Goal: Task Accomplishment & Management: Complete application form

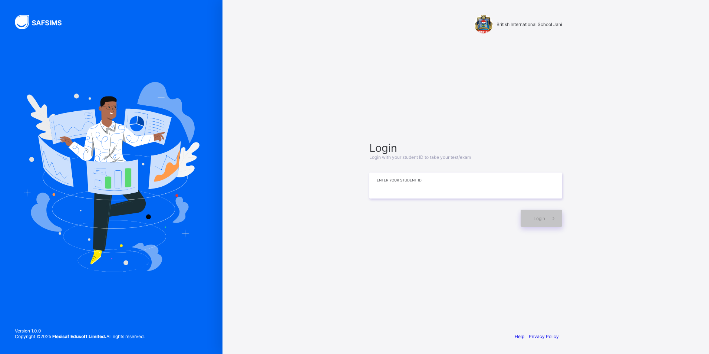
click at [408, 175] on input at bounding box center [465, 185] width 193 height 26
type input "*"
type input "**********"
click at [684, 321] on div "**********" at bounding box center [465, 177] width 487 height 354
click at [684, 333] on div "**********" at bounding box center [465, 177] width 487 height 354
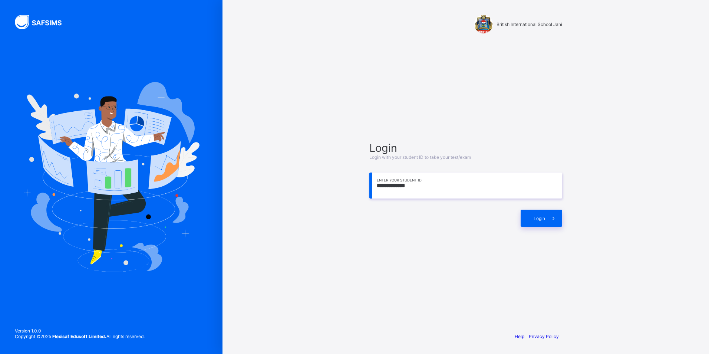
click at [611, 181] on div "**********" at bounding box center [465, 177] width 487 height 354
click at [546, 217] on span at bounding box center [553, 218] width 17 height 17
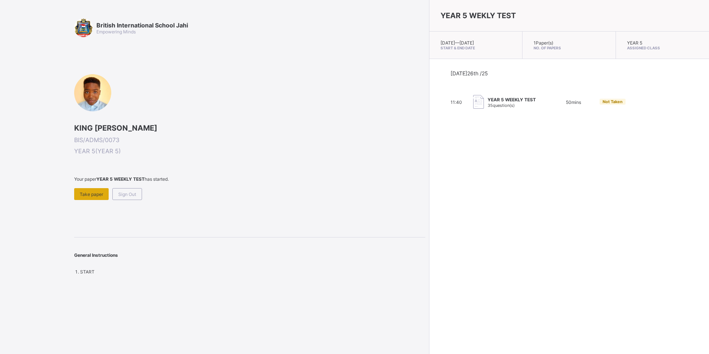
click at [92, 197] on span "Take paper" at bounding box center [91, 194] width 23 height 6
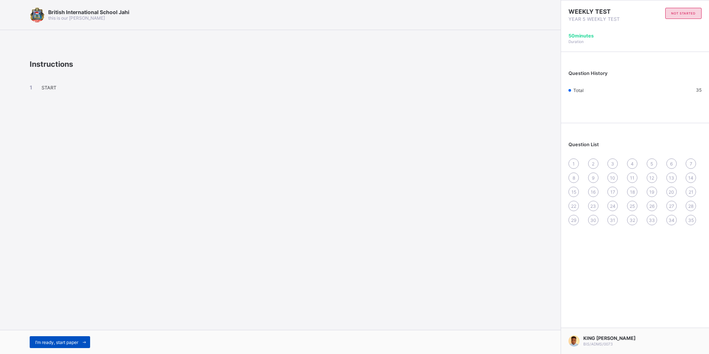
click at [67, 340] on span "I’m ready, start paper" at bounding box center [56, 342] width 43 height 6
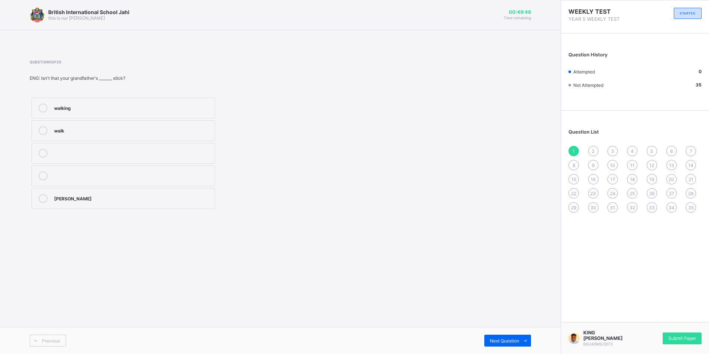
click at [123, 113] on label "walking" at bounding box center [124, 108] width 184 height 21
click at [689, 16] on div "STARTED" at bounding box center [688, 13] width 28 height 11
click at [690, 14] on span "STARTED" at bounding box center [688, 13] width 16 height 4
click at [520, 340] on span at bounding box center [525, 340] width 12 height 12
click at [108, 177] on div "wiser" at bounding box center [132, 175] width 157 height 9
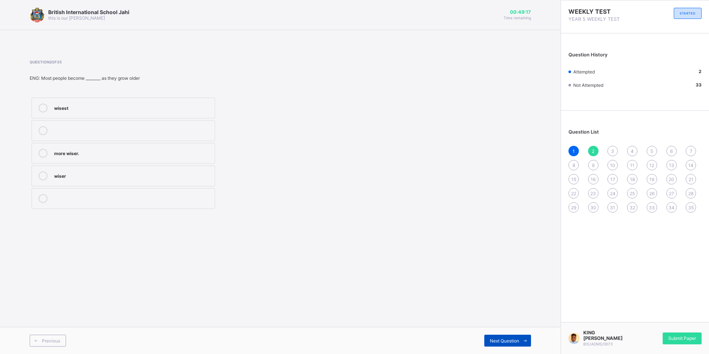
click at [494, 337] on div "Next Question" at bounding box center [507, 340] width 47 height 12
click at [100, 152] on div "most intelligent" at bounding box center [132, 152] width 157 height 7
click at [511, 337] on div "Next Question" at bounding box center [507, 340] width 47 height 12
click at [46, 171] on label "tall" at bounding box center [124, 175] width 184 height 21
click at [522, 336] on span at bounding box center [525, 340] width 12 height 12
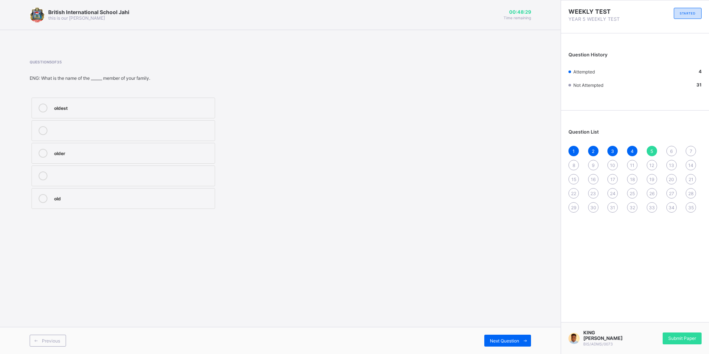
click at [61, 112] on div "oldest" at bounding box center [132, 107] width 157 height 9
click at [515, 341] on span "Next Question" at bounding box center [504, 341] width 29 height 6
click at [130, 125] on label "Pull-up" at bounding box center [124, 130] width 184 height 21
click at [505, 343] on span "Next Question" at bounding box center [504, 341] width 29 height 6
click at [83, 173] on div "4" at bounding box center [132, 174] width 157 height 7
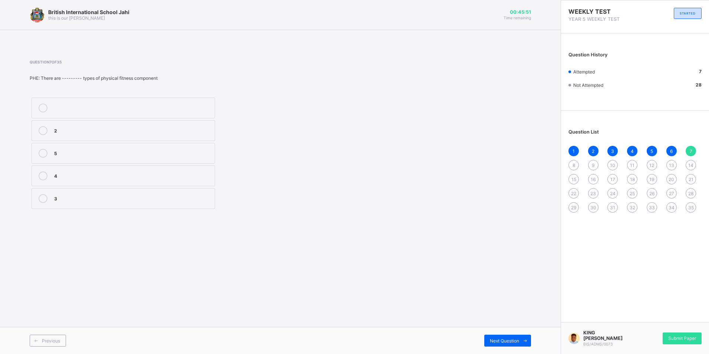
click at [76, 204] on label "3" at bounding box center [124, 198] width 184 height 21
click at [500, 337] on div "Next Question" at bounding box center [507, 340] width 47 height 12
click at [72, 107] on div "Endurance" at bounding box center [132, 106] width 157 height 7
click at [498, 338] on span "Next Question" at bounding box center [504, 341] width 29 height 6
click at [111, 149] on label "Dancing" at bounding box center [124, 153] width 184 height 21
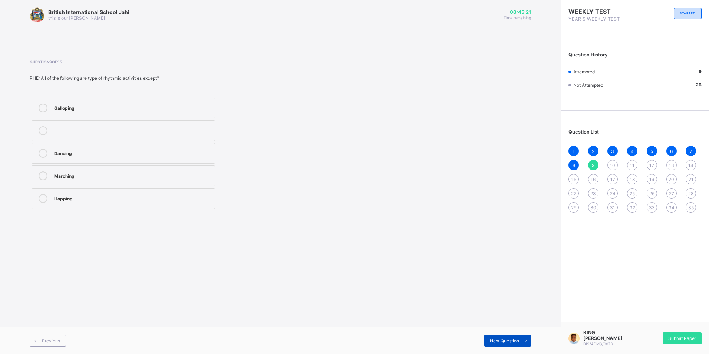
click at [492, 337] on div "Next Question" at bounding box center [507, 340] width 47 height 12
click at [93, 135] on label "Rhythmic activities" at bounding box center [124, 130] width 184 height 21
click at [485, 337] on div "Next Question" at bounding box center [507, 340] width 47 height 12
click at [100, 138] on label "AU REVOIR" at bounding box center [124, 130] width 184 height 21
click at [494, 338] on span "Next Question" at bounding box center [504, 341] width 29 height 6
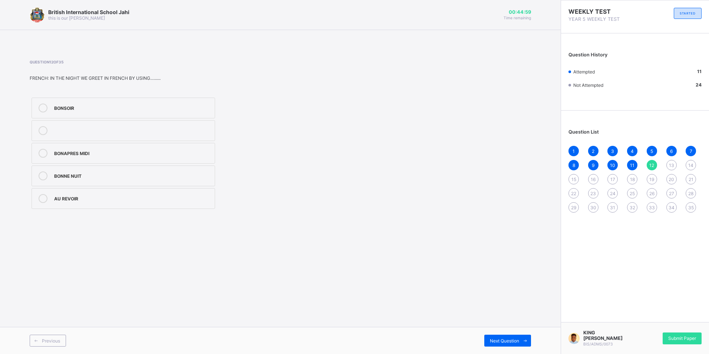
click at [110, 182] on label "BONNE NUIT" at bounding box center [124, 175] width 184 height 21
click at [504, 341] on span "Next Question" at bounding box center [504, 341] width 29 height 6
drag, startPoint x: 73, startPoint y: 147, endPoint x: 98, endPoint y: 158, distance: 27.8
click at [80, 150] on label "FIFTY FIVE" at bounding box center [124, 153] width 184 height 21
click at [146, 146] on label "FIFTY FIVE" at bounding box center [124, 153] width 184 height 21
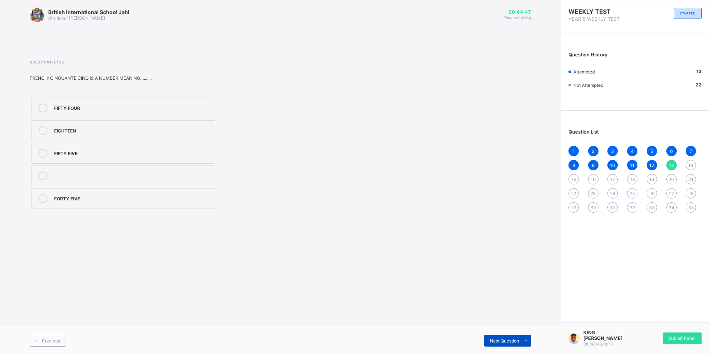
click at [496, 339] on span "Next Question" at bounding box center [504, 341] width 29 height 6
drag, startPoint x: 52, startPoint y: 169, endPoint x: 63, endPoint y: 169, distance: 11.1
click at [63, 169] on label "42" at bounding box center [124, 175] width 184 height 21
click at [494, 341] on span "Next Question" at bounding box center [504, 341] width 29 height 6
drag, startPoint x: 83, startPoint y: 135, endPoint x: 116, endPoint y: 139, distance: 32.5
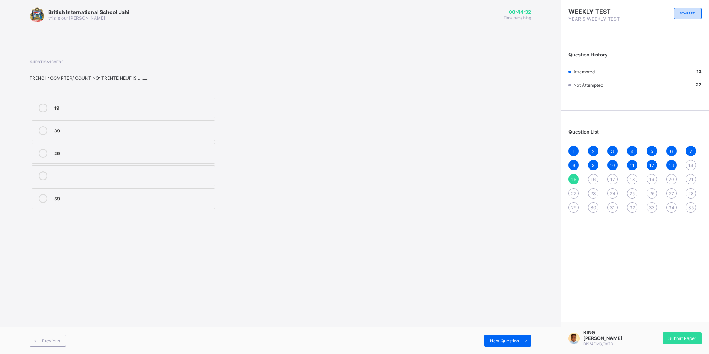
click at [89, 135] on label "39" at bounding box center [124, 130] width 184 height 21
click at [511, 337] on div "Next Question" at bounding box center [507, 340] width 47 height 12
drag, startPoint x: 82, startPoint y: 201, endPoint x: 145, endPoint y: 230, distance: 69.2
click at [83, 202] on div "Cannot" at bounding box center [132, 198] width 157 height 9
click at [512, 344] on div "Next Question" at bounding box center [507, 340] width 47 height 12
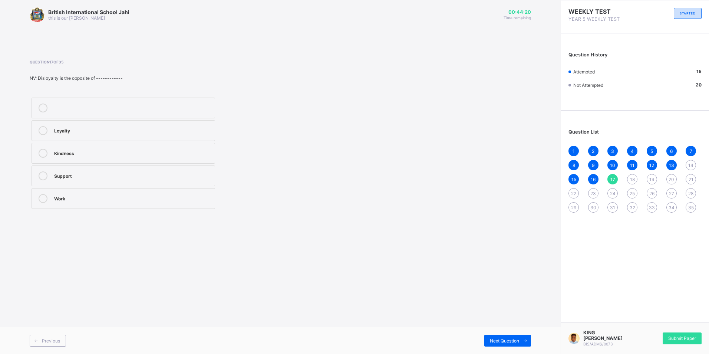
click at [686, 164] on div "14" at bounding box center [691, 165] width 10 height 10
drag, startPoint x: 67, startPoint y: 172, endPoint x: 81, endPoint y: 184, distance: 18.7
click at [66, 172] on div "42" at bounding box center [132, 174] width 157 height 7
click at [494, 343] on span "Next Question" at bounding box center [504, 341] width 29 height 6
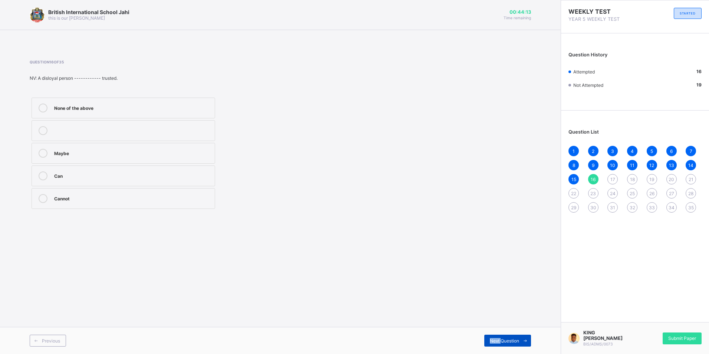
click at [494, 343] on span "Next Question" at bounding box center [504, 341] width 29 height 6
click at [50, 132] on label "Loyalty" at bounding box center [124, 130] width 184 height 21
click at [504, 343] on span "Next Question" at bounding box center [504, 341] width 29 height 6
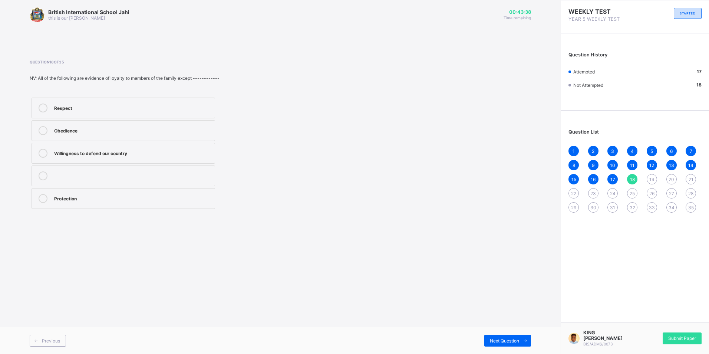
click at [151, 158] on label "Willingness to defend our country" at bounding box center [124, 153] width 184 height 21
click at [518, 340] on span "Next Question" at bounding box center [504, 341] width 29 height 6
drag, startPoint x: 163, startPoint y: 185, endPoint x: 164, endPoint y: 188, distance: 3.7
click at [163, 185] on label "Unity" at bounding box center [124, 175] width 184 height 21
click at [497, 342] on span "Next Question" at bounding box center [504, 341] width 29 height 6
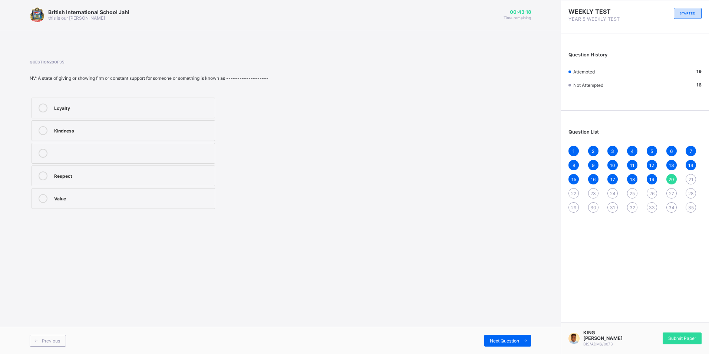
click at [68, 103] on label "Loyalty" at bounding box center [124, 108] width 184 height 21
click at [499, 337] on div "Next Question" at bounding box center [507, 340] width 47 height 12
drag, startPoint x: 110, startPoint y: 173, endPoint x: 144, endPoint y: 175, distance: 33.4
click at [113, 174] on div "2,/5" at bounding box center [132, 174] width 157 height 7
click at [512, 348] on div "Previous Next Question" at bounding box center [280, 340] width 561 height 27
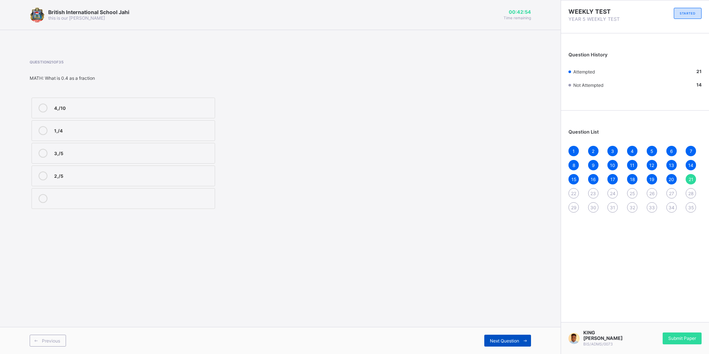
drag, startPoint x: 512, startPoint y: 348, endPoint x: 503, endPoint y: 343, distance: 10.8
click at [503, 343] on span "Next Question" at bounding box center [504, 341] width 29 height 6
click at [113, 153] on div "500 seconds 480 seconds 520 seconds 510 seconds" at bounding box center [123, 153] width 187 height 115
drag, startPoint x: 113, startPoint y: 153, endPoint x: 107, endPoint y: 128, distance: 26.3
click at [107, 128] on div "480 seconds" at bounding box center [132, 129] width 157 height 7
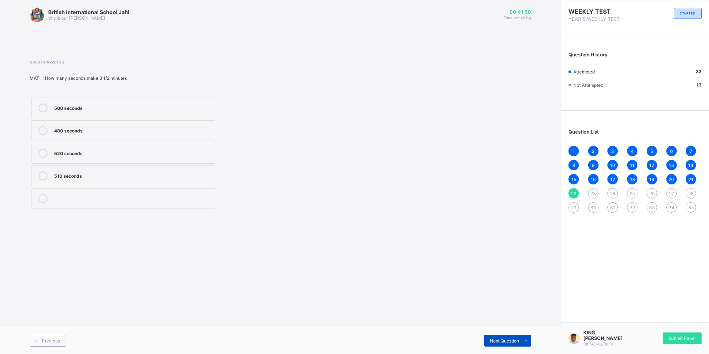
click at [525, 340] on icon at bounding box center [525, 340] width 6 height 5
click at [169, 157] on div "959" at bounding box center [132, 153] width 157 height 9
click at [490, 340] on span "Next Question" at bounding box center [504, 341] width 29 height 6
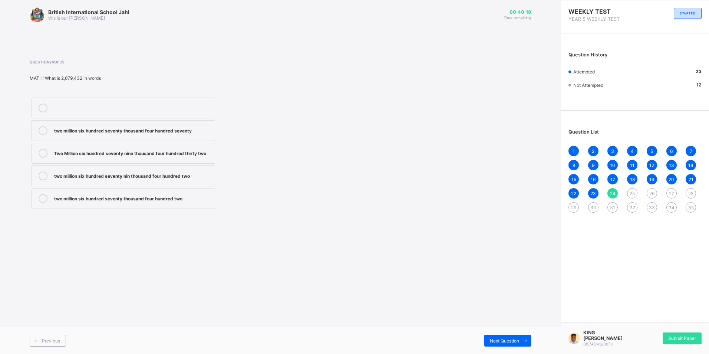
click at [131, 149] on div "Two Million six hundred seventy nine thousand four hundred thirty two" at bounding box center [132, 152] width 157 height 7
click at [497, 341] on span "Next Question" at bounding box center [504, 341] width 29 height 6
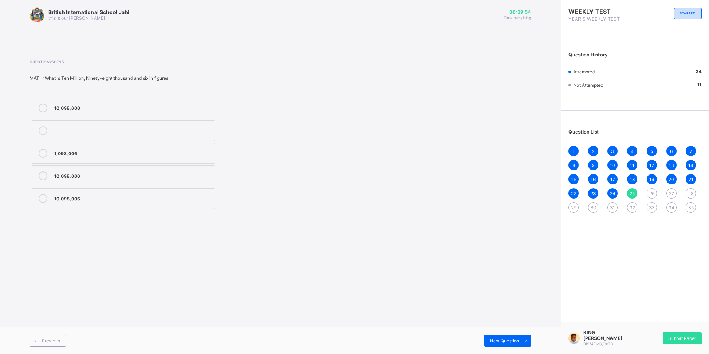
click at [73, 201] on div "10,098,006" at bounding box center [132, 197] width 157 height 7
click at [501, 340] on span "Next Question" at bounding box center [504, 341] width 29 height 6
click at [165, 204] on label "loss of fertile land" at bounding box center [124, 198] width 184 height 21
click at [498, 343] on div "Next Question" at bounding box center [507, 340] width 47 height 12
click at [78, 129] on div "by planting trees" at bounding box center [132, 129] width 157 height 7
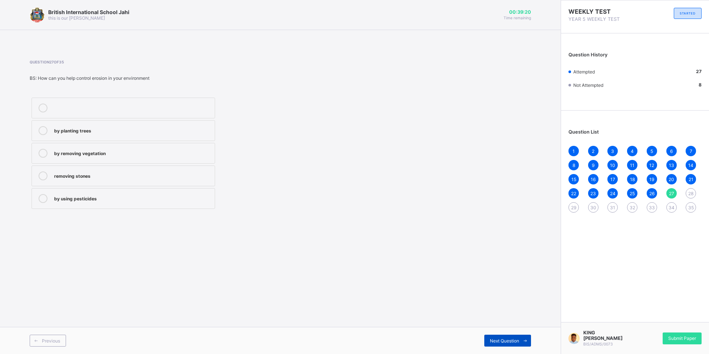
click at [517, 343] on div "Next Question" at bounding box center [507, 340] width 47 height 12
drag, startPoint x: 164, startPoint y: 104, endPoint x: 182, endPoint y: 127, distance: 29.1
click at [164, 104] on div "heavy rain" at bounding box center [132, 106] width 157 height 7
click at [494, 338] on span "Next Question" at bounding box center [504, 341] width 29 height 6
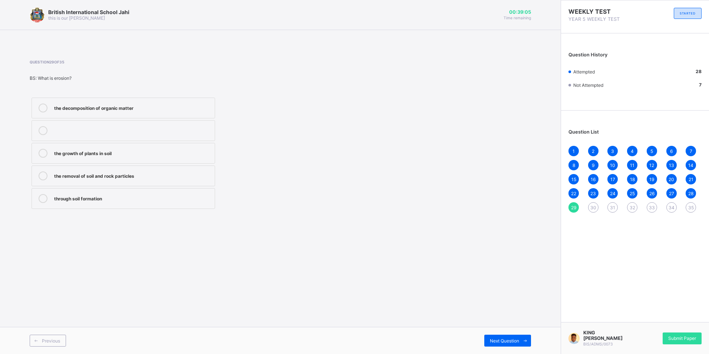
click at [109, 179] on div "the removal of soil and rock particles" at bounding box center [132, 175] width 157 height 9
click at [500, 342] on span "Next Question" at bounding box center [504, 341] width 29 height 6
click at [63, 113] on label "through dust" at bounding box center [124, 108] width 184 height 21
click at [496, 341] on span "Next Question" at bounding box center [504, 341] width 29 height 6
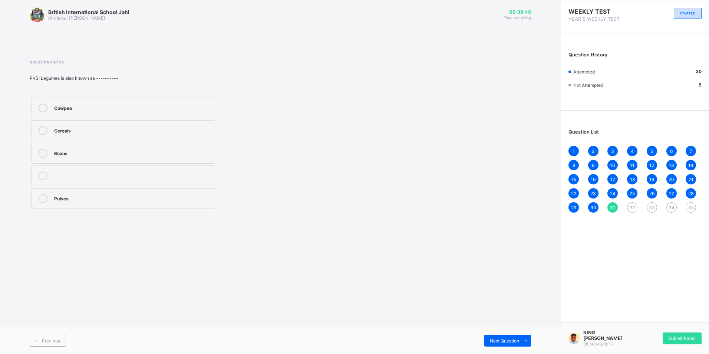
click at [149, 134] on div "Cereals" at bounding box center [132, 130] width 157 height 9
click at [507, 339] on span "Next Question" at bounding box center [504, 341] width 29 height 6
click at [56, 116] on label "Crop" at bounding box center [124, 108] width 184 height 21
click at [206, 103] on label "Crop" at bounding box center [124, 108] width 184 height 21
click at [502, 341] on span "Next Question" at bounding box center [504, 341] width 29 height 6
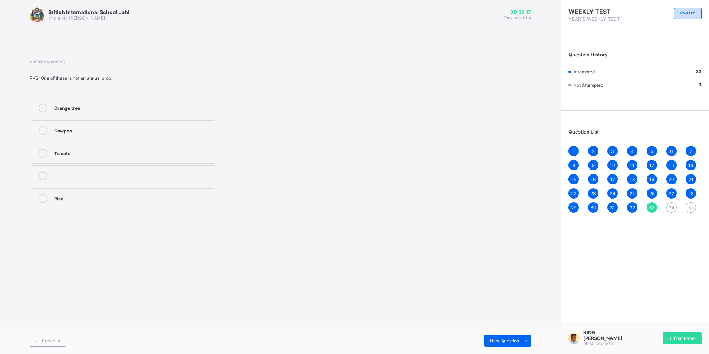
click at [146, 127] on div "Cowpea" at bounding box center [132, 129] width 157 height 7
click at [494, 344] on div "Next Question" at bounding box center [507, 340] width 47 height 12
click at [123, 178] on div "Soeing of seed" at bounding box center [132, 174] width 157 height 7
click at [55, 338] on span "Previous" at bounding box center [51, 341] width 18 height 6
click at [508, 339] on span "Next Question" at bounding box center [504, 341] width 29 height 6
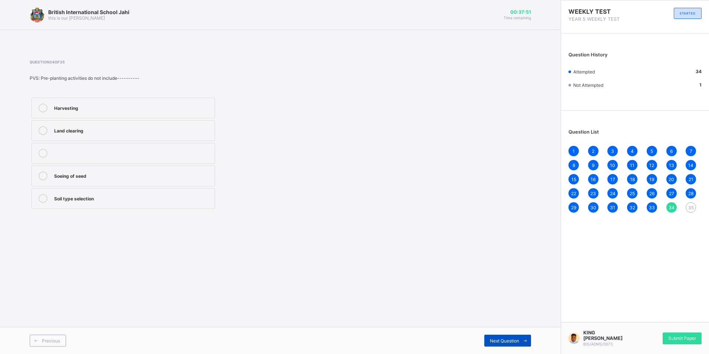
click at [506, 337] on div "Next Question" at bounding box center [507, 340] width 47 height 12
click at [73, 131] on div "Rice" at bounding box center [132, 129] width 157 height 7
click at [677, 335] on div "Submit Paper" at bounding box center [682, 338] width 39 height 12
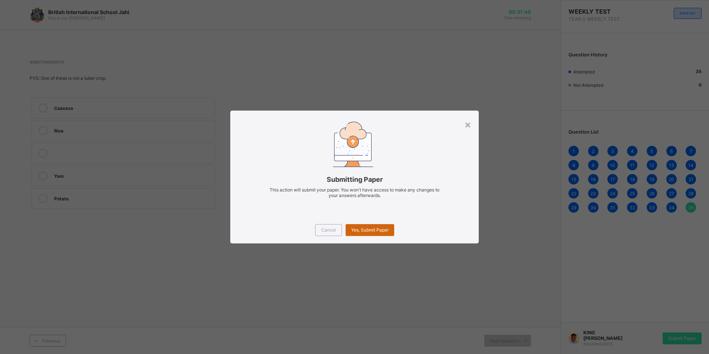
click at [367, 231] on span "Yes, Submit Paper" at bounding box center [369, 230] width 37 height 6
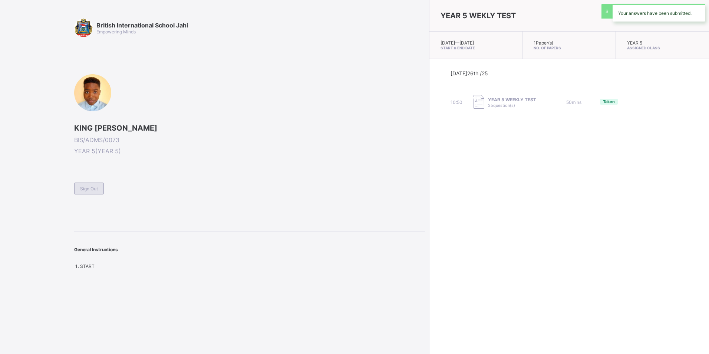
click at [97, 189] on span "Sign Out" at bounding box center [89, 189] width 18 height 6
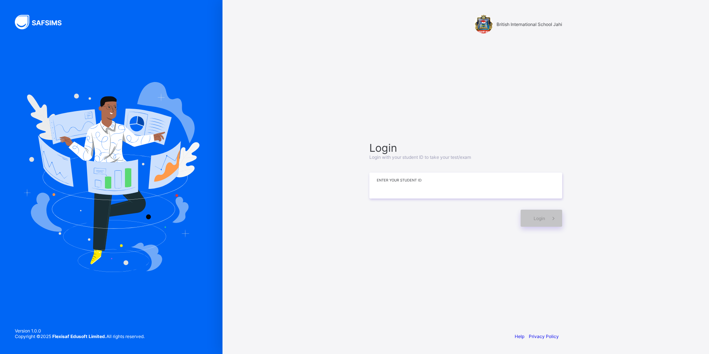
click at [456, 199] on div "Login Login with your student ID to take your test/exam Enter your Student ID L…" at bounding box center [465, 183] width 193 height 85
type input "**********"
click at [545, 211] on div "Login" at bounding box center [542, 218] width 42 height 17
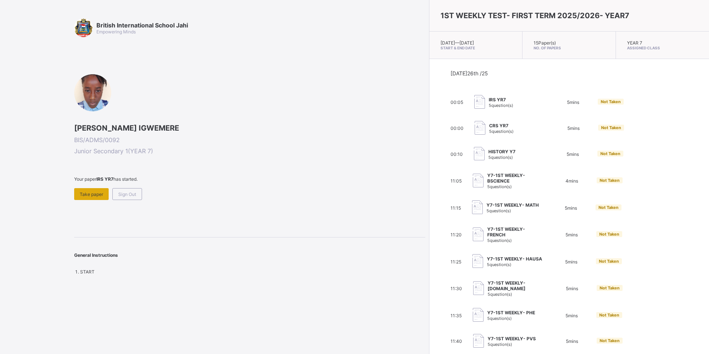
click at [85, 197] on div "Take paper" at bounding box center [91, 194] width 34 height 12
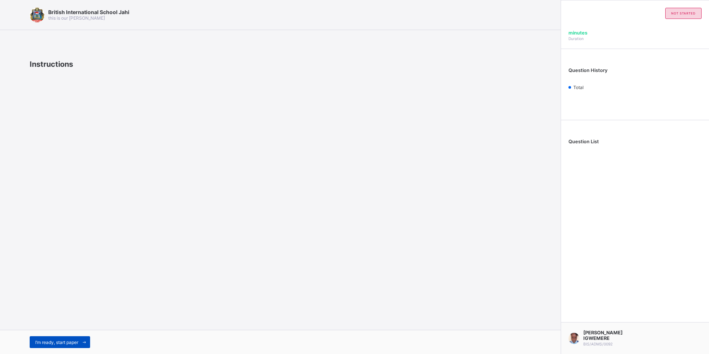
click at [37, 344] on span "I’m ready, start paper" at bounding box center [56, 342] width 43 height 6
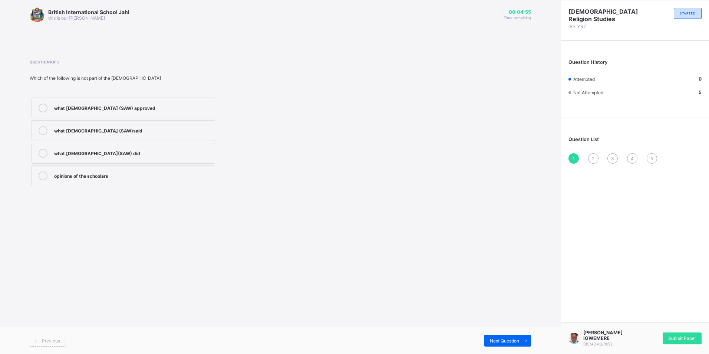
click at [179, 103] on label "what prophet (SAW) approved" at bounding box center [124, 108] width 184 height 21
click at [677, 328] on div "ELEANA KOSISORCHUKWU IGWEMERE BIS/ADMS/0092 Submit Paper" at bounding box center [635, 338] width 148 height 32
click at [679, 335] on span "Submit Paper" at bounding box center [682, 338] width 28 height 6
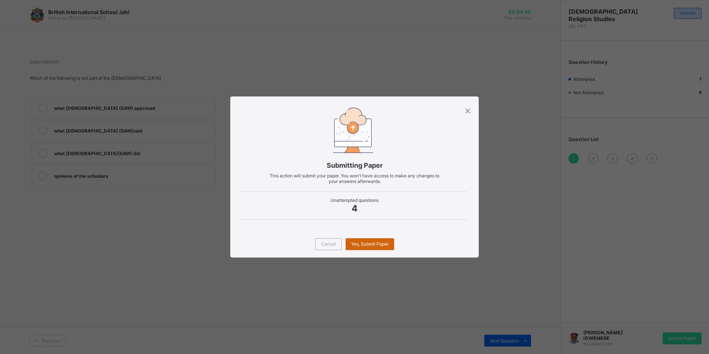
click at [370, 243] on span "Yes, Submit Paper" at bounding box center [369, 244] width 37 height 6
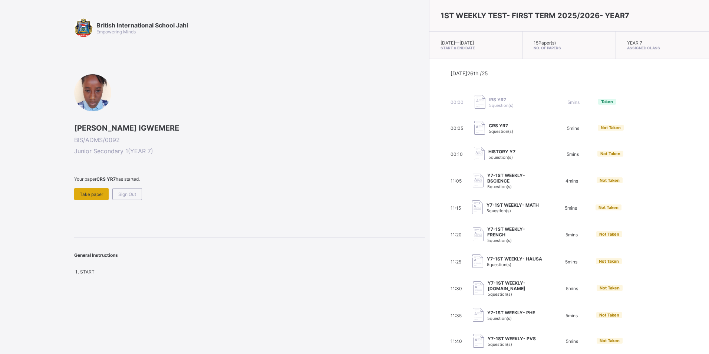
click at [88, 191] on div "Take paper" at bounding box center [91, 194] width 34 height 12
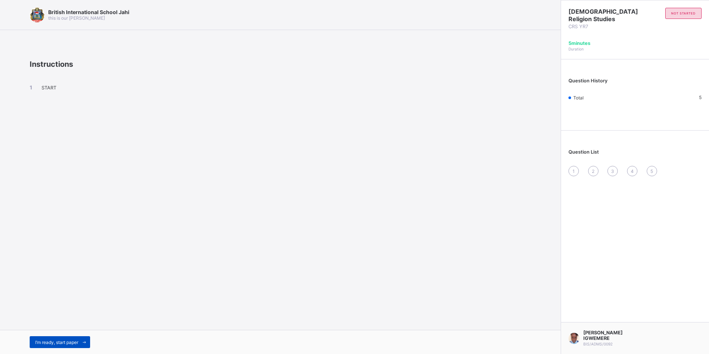
click at [59, 344] on span "I’m ready, start paper" at bounding box center [56, 342] width 43 height 6
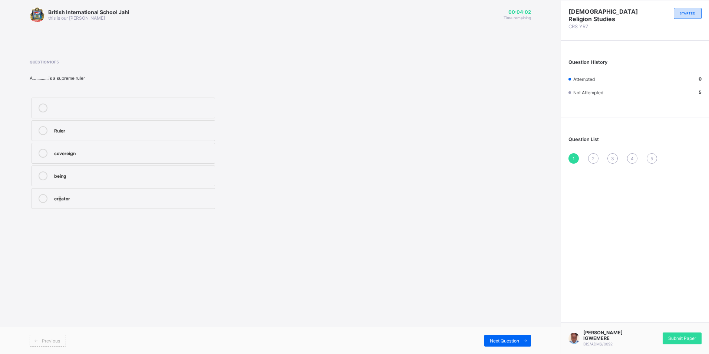
click at [59, 200] on div "creator" at bounding box center [132, 197] width 157 height 7
drag, startPoint x: 59, startPoint y: 200, endPoint x: 102, endPoint y: 202, distance: 43.1
click at [102, 202] on div "creator" at bounding box center [132, 198] width 157 height 9
click at [504, 339] on span "Next Question" at bounding box center [504, 341] width 29 height 6
click at [512, 339] on span "Next Question" at bounding box center [504, 341] width 29 height 6
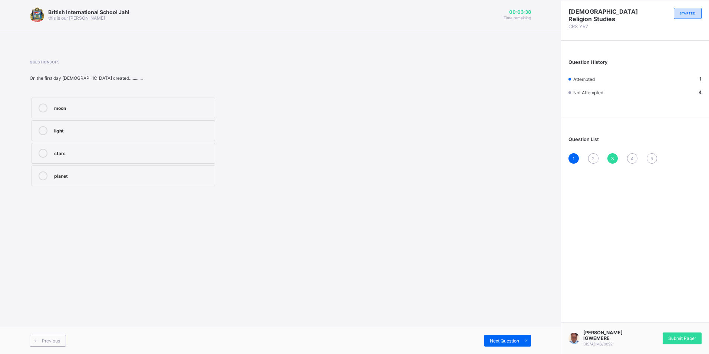
click at [108, 136] on label "light" at bounding box center [124, 130] width 184 height 21
click at [509, 340] on span "Next Question" at bounding box center [504, 341] width 29 height 6
click at [180, 178] on div "which is all powerful" at bounding box center [132, 174] width 157 height 7
click at [505, 337] on div "Next Question" at bounding box center [507, 340] width 47 height 12
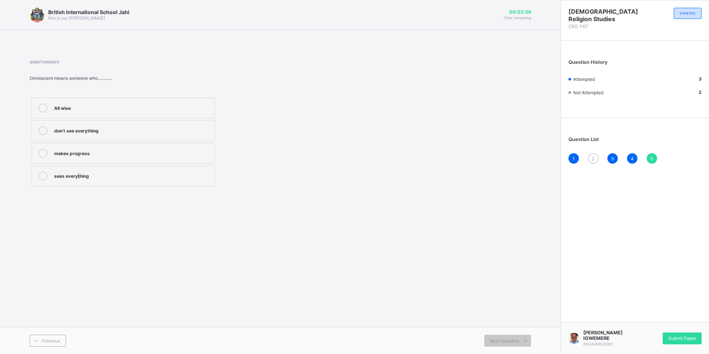
click at [78, 181] on label "sees everything" at bounding box center [124, 175] width 184 height 21
drag, startPoint x: 78, startPoint y: 181, endPoint x: 44, endPoint y: 179, distance: 34.6
click at [44, 179] on div at bounding box center [43, 175] width 15 height 9
click at [592, 162] on div "2" at bounding box center [593, 158] width 10 height 10
click at [41, 118] on div "sovereign supreme Attribute holy" at bounding box center [123, 153] width 187 height 115
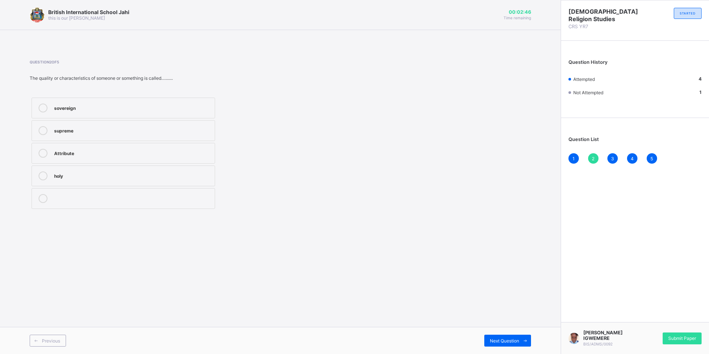
click at [39, 129] on icon at bounding box center [43, 130] width 9 height 9
click at [689, 335] on span "Submit Paper" at bounding box center [682, 338] width 28 height 6
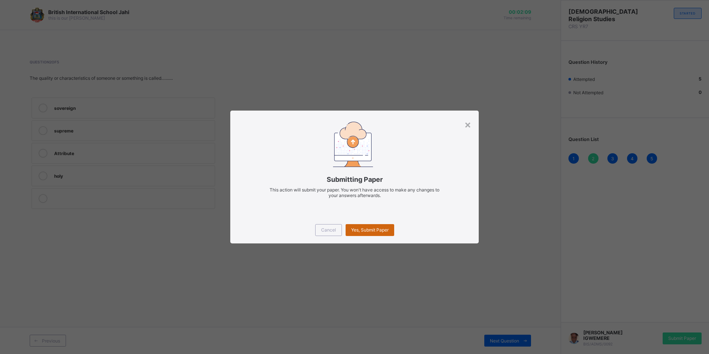
click at [370, 233] on div "Yes, Submit Paper" at bounding box center [370, 230] width 49 height 12
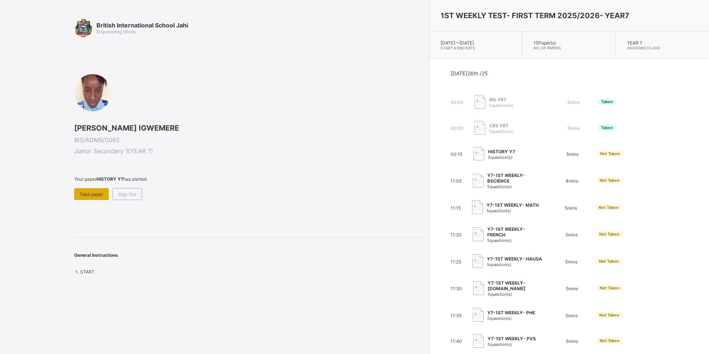
click at [83, 191] on span "Take paper" at bounding box center [91, 194] width 23 height 6
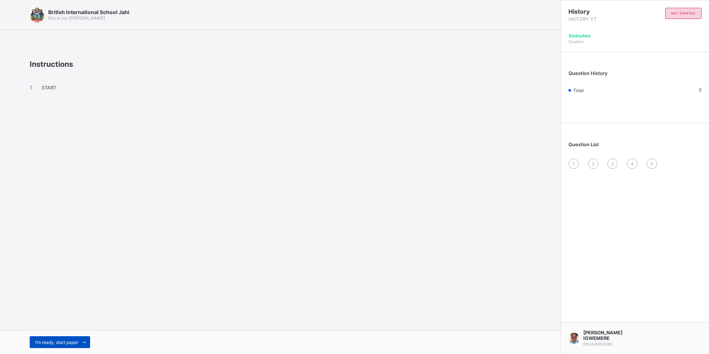
click at [74, 342] on span "I’m ready, start paper" at bounding box center [56, 342] width 43 height 6
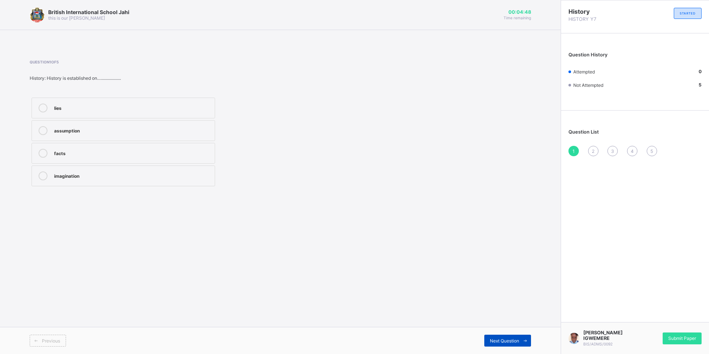
click at [510, 344] on div "Next Question" at bounding box center [507, 340] width 47 height 12
click at [48, 152] on div at bounding box center [43, 153] width 15 height 9
click at [515, 339] on span "Next Question" at bounding box center [504, 341] width 29 height 6
click at [76, 179] on div "story telling" at bounding box center [132, 175] width 157 height 9
click at [508, 342] on span "Next Question" at bounding box center [504, 341] width 29 height 6
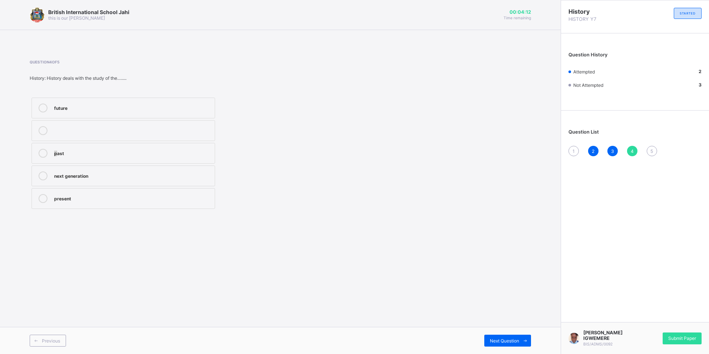
click at [54, 161] on label "past" at bounding box center [124, 153] width 184 height 21
drag, startPoint x: 54, startPoint y: 161, endPoint x: 42, endPoint y: 149, distance: 17.0
click at [42, 149] on icon at bounding box center [43, 153] width 9 height 9
click at [504, 339] on span "Next Question" at bounding box center [504, 341] width 29 height 6
click at [57, 156] on div "greek word" at bounding box center [132, 153] width 157 height 9
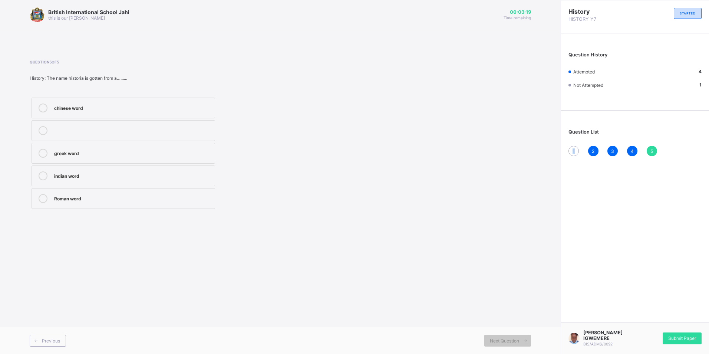
drag, startPoint x: 575, startPoint y: 149, endPoint x: 570, endPoint y: 154, distance: 7.1
click at [570, 153] on div "1" at bounding box center [573, 151] width 10 height 10
click at [78, 131] on div "assumption" at bounding box center [132, 129] width 157 height 7
click at [519, 340] on span at bounding box center [525, 340] width 12 height 12
click at [518, 339] on span "Next Question" at bounding box center [504, 341] width 29 height 6
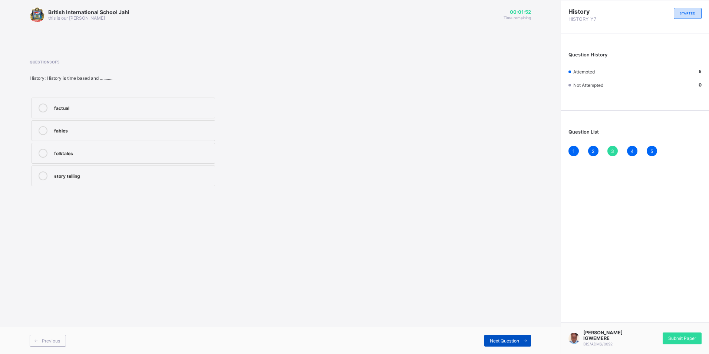
click at [518, 339] on span "Next Question" at bounding box center [504, 341] width 29 height 6
click at [576, 151] on div "1" at bounding box center [573, 151] width 10 height 10
click at [65, 156] on div "facts" at bounding box center [132, 152] width 157 height 7
click at [596, 148] on div "2" at bounding box center [593, 151] width 10 height 10
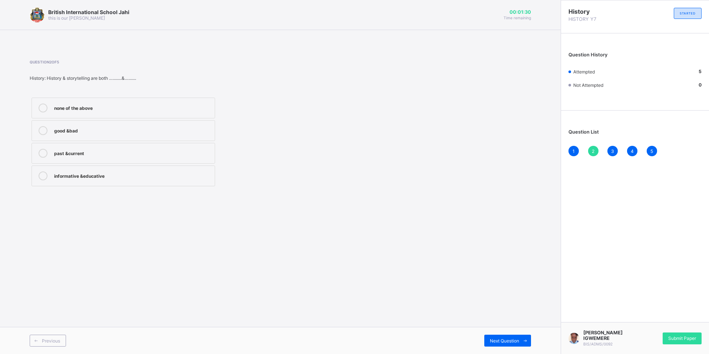
click at [612, 146] on div "3" at bounding box center [612, 151] width 10 height 10
click at [633, 150] on span "4" at bounding box center [632, 151] width 3 height 6
click at [616, 156] on div "1 2 3 4 5" at bounding box center [634, 151] width 133 height 10
click at [616, 154] on div "3" at bounding box center [612, 151] width 10 height 10
click at [629, 148] on div "4" at bounding box center [632, 151] width 10 height 10
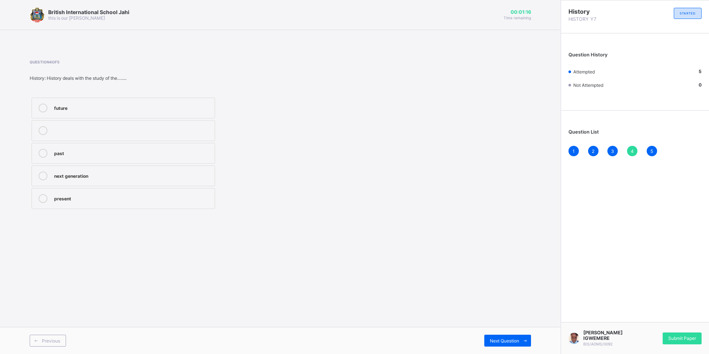
click at [653, 147] on div "5" at bounding box center [652, 151] width 10 height 10
click at [692, 335] on span "Submit Paper" at bounding box center [682, 338] width 28 height 6
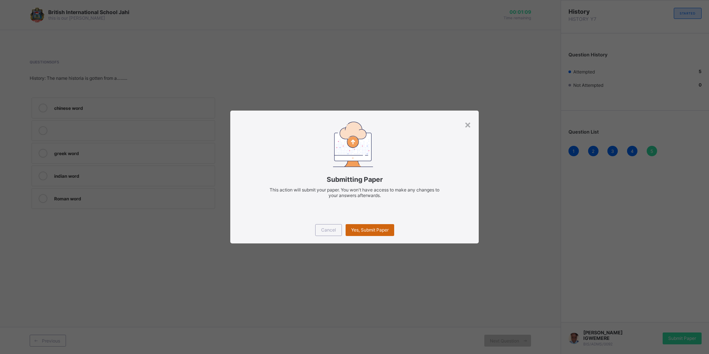
click at [374, 227] on div "Yes, Submit Paper" at bounding box center [370, 230] width 49 height 12
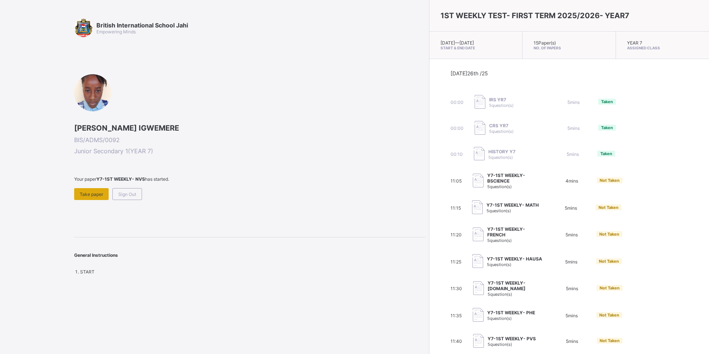
click at [85, 196] on span "Take paper" at bounding box center [91, 194] width 23 height 6
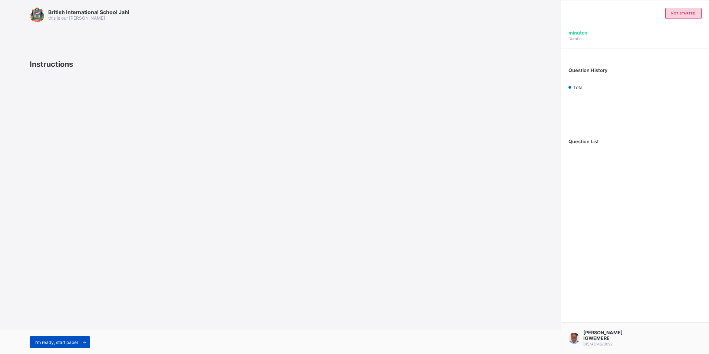
click at [50, 340] on span "I’m ready, start paper" at bounding box center [56, 342] width 43 height 6
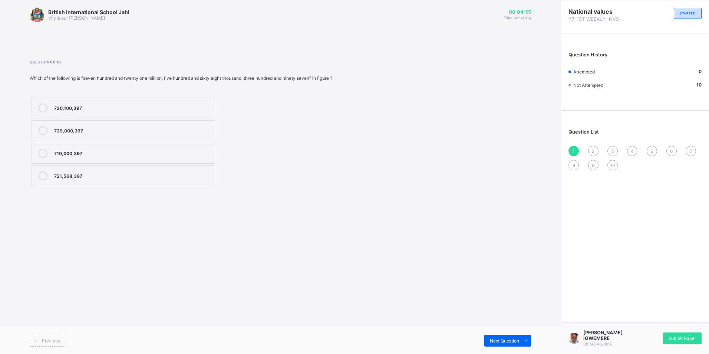
click at [668, 150] on div "6" at bounding box center [671, 151] width 10 height 10
click at [55, 106] on div "Honesty" at bounding box center [132, 106] width 157 height 7
click at [510, 338] on span "Next Question" at bounding box center [504, 341] width 29 height 6
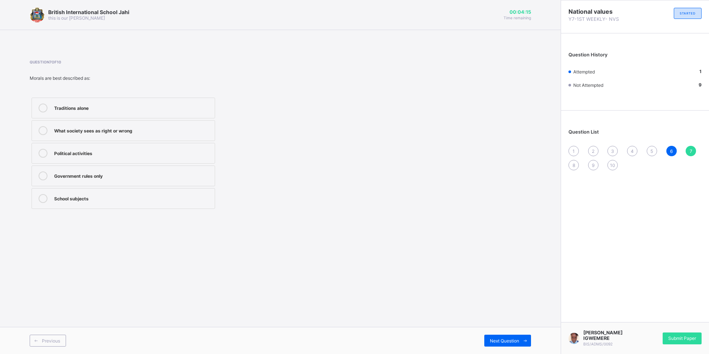
click at [674, 150] on div "6" at bounding box center [671, 151] width 10 height 10
drag, startPoint x: 691, startPoint y: 148, endPoint x: 678, endPoint y: 154, distance: 14.3
click at [691, 149] on div "7" at bounding box center [691, 151] width 10 height 10
click at [47, 135] on div at bounding box center [43, 130] width 15 height 9
click at [507, 340] on span "Next Question" at bounding box center [504, 341] width 29 height 6
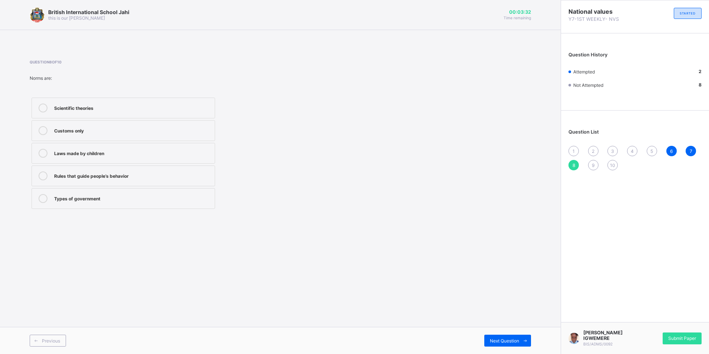
click at [62, 173] on div "Rules that guide people’s behavior" at bounding box center [132, 174] width 157 height 7
click at [507, 337] on div "Next Question" at bounding box center [507, 340] width 47 height 12
click at [44, 129] on icon at bounding box center [43, 130] width 9 height 9
click at [502, 336] on div "Next Question" at bounding box center [507, 340] width 47 height 12
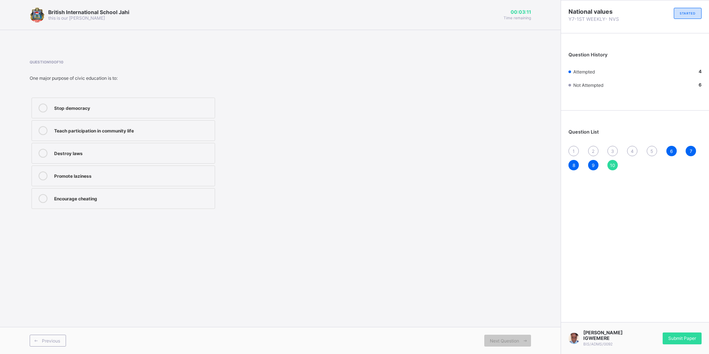
click at [50, 121] on label "Teach participation in community life" at bounding box center [124, 130] width 184 height 21
drag, startPoint x: 665, startPoint y: 155, endPoint x: 660, endPoint y: 156, distance: 4.6
click at [665, 155] on div "1 2 3 4 5 6 7 8 9 10" at bounding box center [634, 158] width 133 height 24
click at [672, 152] on span "6" at bounding box center [671, 151] width 3 height 6
click at [693, 148] on div "7" at bounding box center [691, 151] width 10 height 10
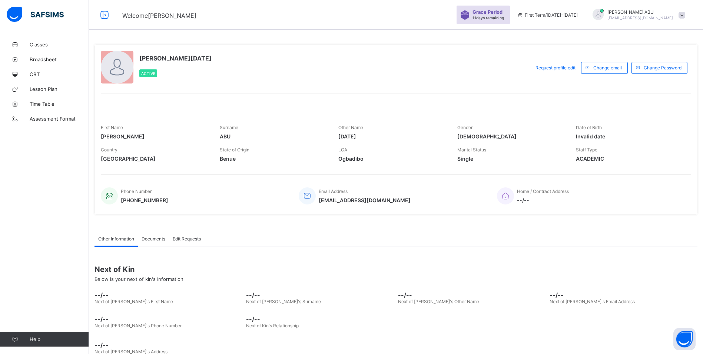
click at [686, 16] on span at bounding box center [682, 15] width 7 height 7
click at [657, 75] on span "Logout" at bounding box center [661, 73] width 49 height 9
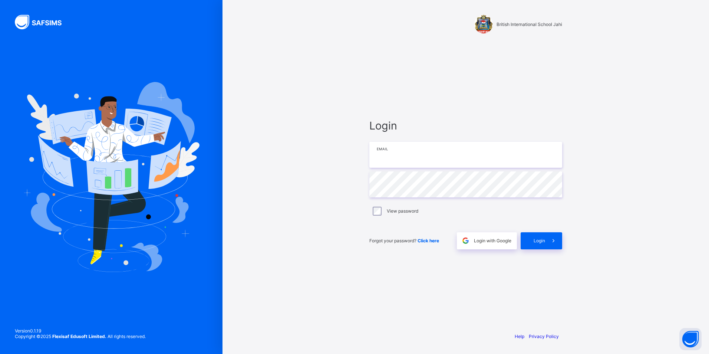
type input "**********"
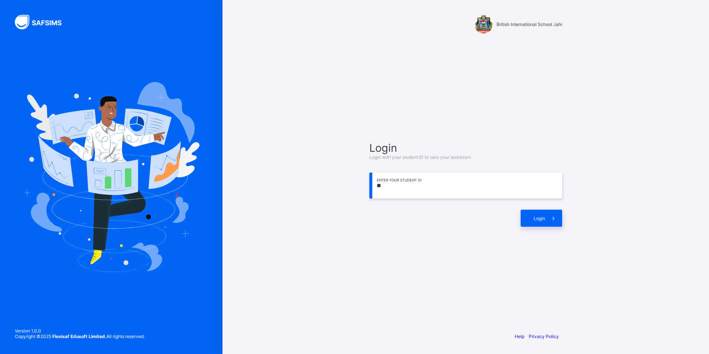
type input "*"
type input "**********"
drag, startPoint x: 551, startPoint y: 217, endPoint x: 545, endPoint y: 224, distance: 9.7
click at [551, 222] on span at bounding box center [553, 218] width 17 height 17
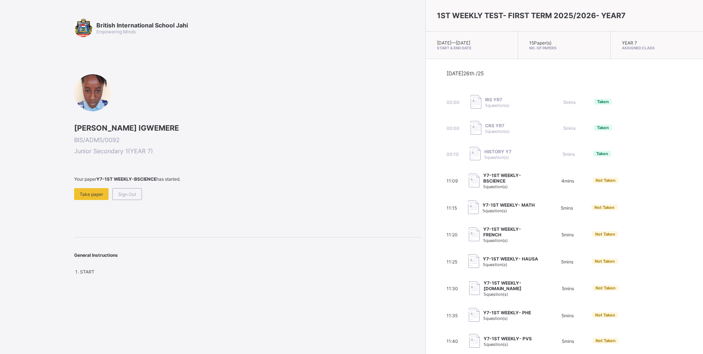
drag, startPoint x: 689, startPoint y: 222, endPoint x: 684, endPoint y: 225, distance: 6.5
click at [688, 224] on div "Today 26th /25 00:00 IRS YR7 5 question(s) 5 mins Taken 00:00 CRS YR7 5 questio…" at bounding box center [564, 248] width 277 height 378
click at [91, 195] on span "Take paper" at bounding box center [91, 194] width 23 height 6
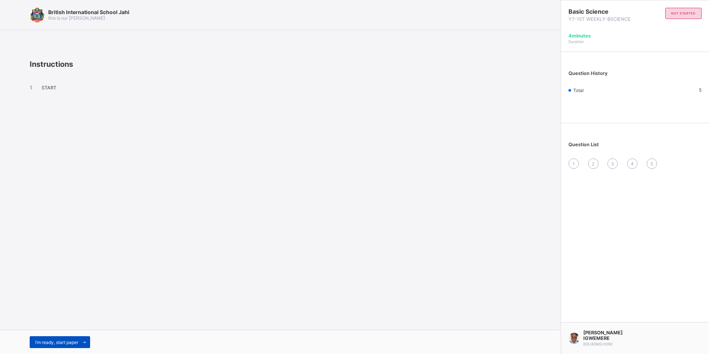
click at [53, 337] on div "I’m ready, start paper" at bounding box center [60, 342] width 60 height 12
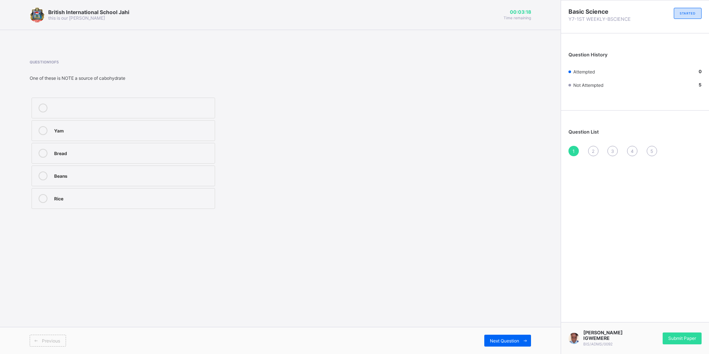
click at [68, 177] on div "Beans" at bounding box center [132, 174] width 157 height 7
click at [492, 337] on div "Next Question" at bounding box center [507, 340] width 47 height 12
click at [83, 169] on label "Balanced diet" at bounding box center [124, 175] width 184 height 21
drag, startPoint x: 505, startPoint y: 336, endPoint x: 432, endPoint y: 324, distance: 74.5
click at [505, 338] on div "Next Question" at bounding box center [507, 340] width 47 height 12
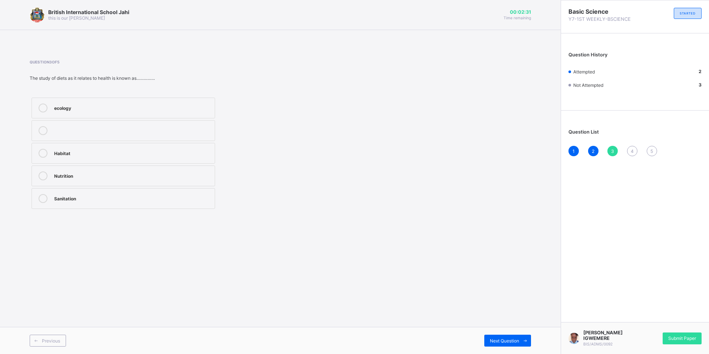
drag, startPoint x: 78, startPoint y: 173, endPoint x: 93, endPoint y: 197, distance: 28.2
click at [79, 176] on div "Nutrition" at bounding box center [132, 174] width 157 height 7
click at [501, 336] on div "Next Question" at bounding box center [507, 340] width 47 height 12
click at [51, 129] on label "Plantation" at bounding box center [124, 130] width 184 height 21
click at [59, 132] on div "Plantation" at bounding box center [132, 129] width 157 height 7
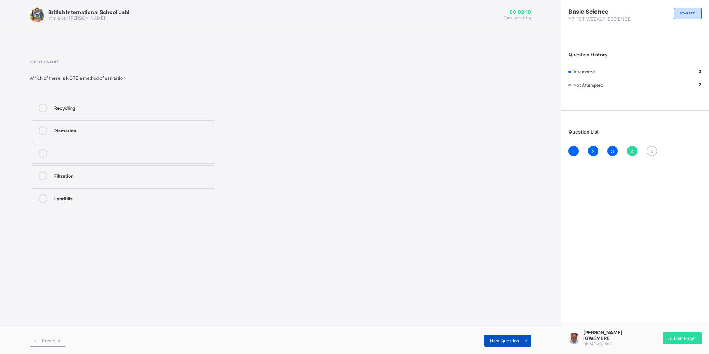
click at [508, 339] on span "Next Question" at bounding box center [504, 341] width 29 height 6
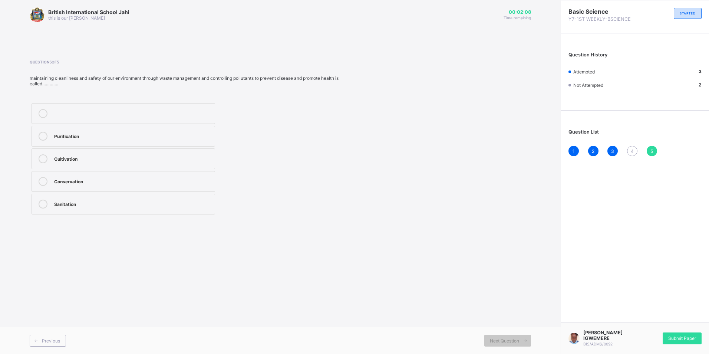
click at [627, 149] on div "1 2 3 4 5" at bounding box center [634, 151] width 133 height 10
click at [631, 151] on span "4" at bounding box center [632, 151] width 3 height 6
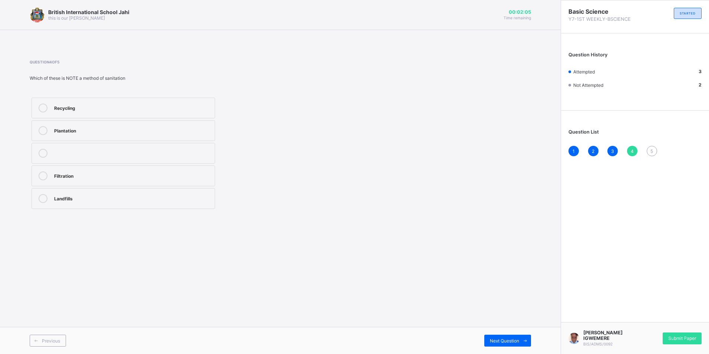
click at [60, 123] on label "Plantation" at bounding box center [124, 130] width 184 height 21
click at [519, 339] on span "Next Question" at bounding box center [504, 341] width 29 height 6
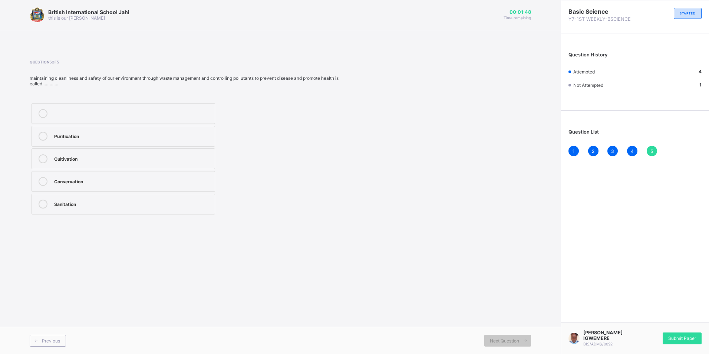
click at [53, 203] on label "Sanitation" at bounding box center [124, 204] width 184 height 21
click at [629, 150] on div "4" at bounding box center [632, 151] width 10 height 10
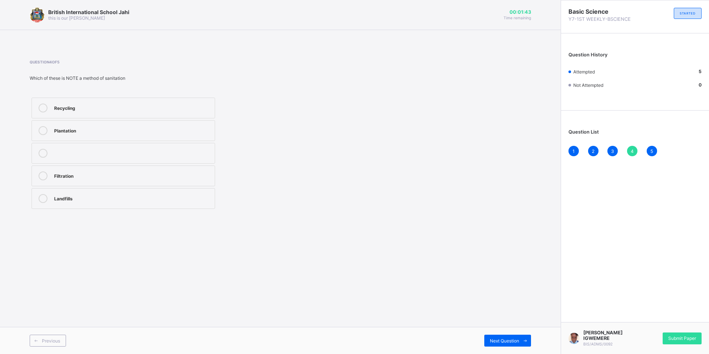
click at [609, 150] on div "3" at bounding box center [612, 151] width 10 height 10
click at [599, 149] on div "1 2 3 4 5" at bounding box center [634, 151] width 133 height 10
click at [591, 148] on div "2" at bounding box center [593, 151] width 10 height 10
click at [571, 146] on div "1" at bounding box center [573, 151] width 10 height 10
click at [690, 335] on span "Submit Paper" at bounding box center [682, 338] width 28 height 6
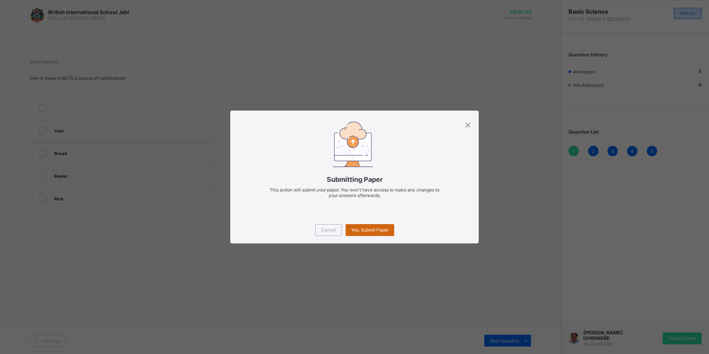
click at [370, 229] on span "Yes, Submit Paper" at bounding box center [369, 230] width 37 height 6
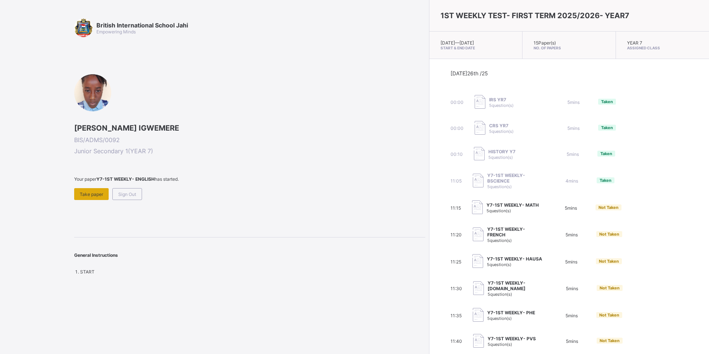
click at [93, 196] on span "Take paper" at bounding box center [91, 194] width 23 height 6
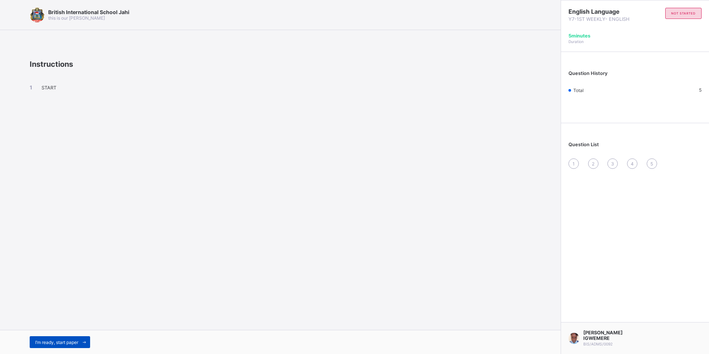
click at [76, 344] on span "I’m ready, start paper" at bounding box center [56, 342] width 43 height 6
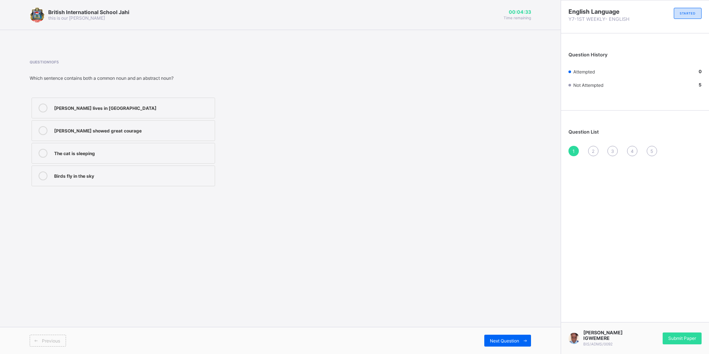
click at [64, 171] on label "Birds fly in the sky" at bounding box center [124, 175] width 184 height 21
click at [495, 338] on span "Next Question" at bounding box center [504, 341] width 29 height 6
click at [74, 134] on div "knowledge" at bounding box center [132, 130] width 157 height 9
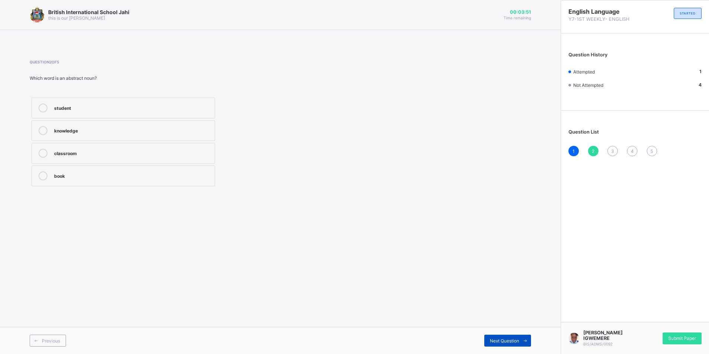
click at [515, 340] on span "Next Question" at bounding box center [504, 341] width 29 height 6
click at [590, 153] on div "2" at bounding box center [593, 151] width 10 height 10
click at [65, 129] on div "knowledge" at bounding box center [132, 129] width 157 height 7
click at [507, 339] on span "Next Question" at bounding box center [504, 341] width 29 height 6
click at [127, 125] on label "sheet" at bounding box center [124, 130] width 184 height 21
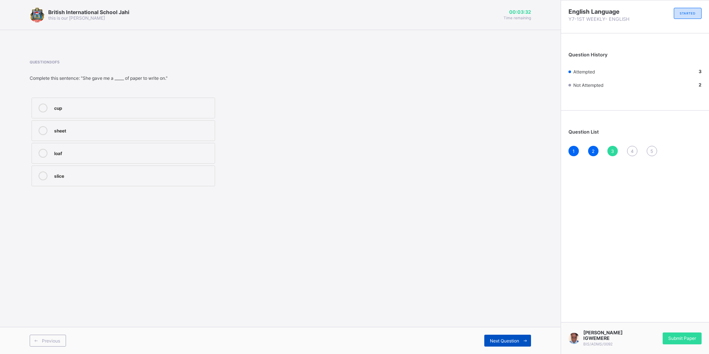
click at [496, 336] on div "Next Question" at bounding box center [507, 340] width 47 height 12
click at [91, 130] on div "42" at bounding box center [132, 129] width 157 height 7
click at [498, 335] on div "Next Question" at bounding box center [507, 340] width 47 height 12
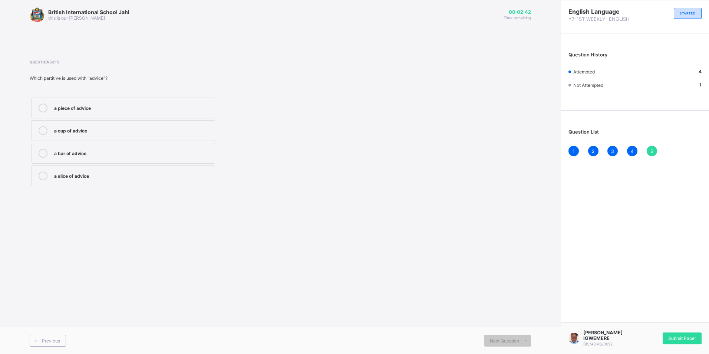
click at [76, 111] on div "a piece of advice" at bounding box center [132, 107] width 157 height 9
click at [692, 335] on span "Submit Paper" at bounding box center [682, 338] width 28 height 6
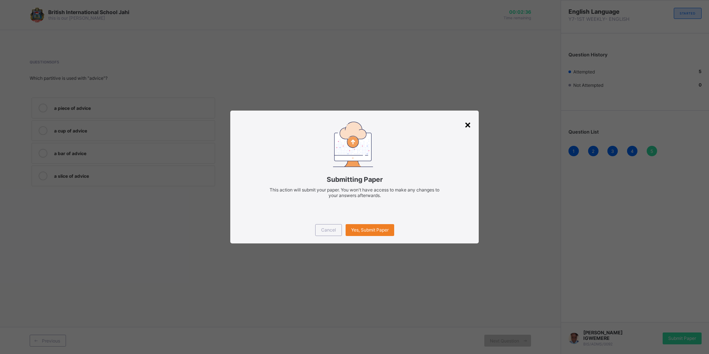
click at [466, 127] on div "×" at bounding box center [467, 124] width 7 height 13
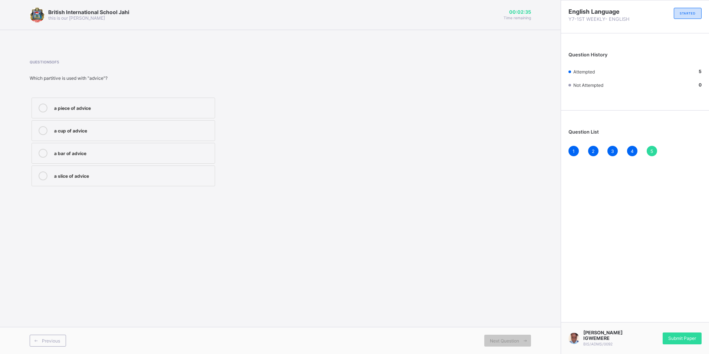
click at [572, 153] on div "1" at bounding box center [573, 151] width 10 height 10
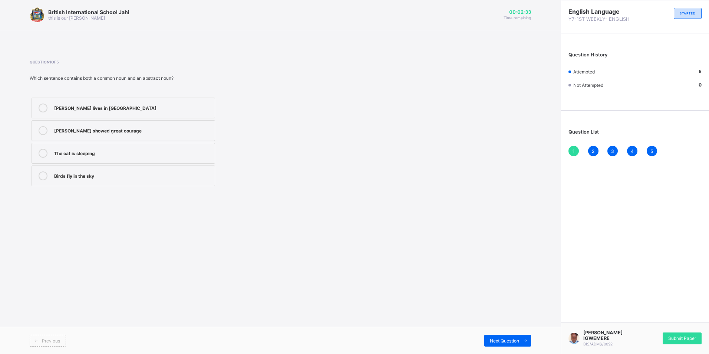
click at [594, 156] on div "1 2 3 4 5" at bounding box center [634, 151] width 133 height 10
click at [589, 152] on div "2" at bounding box center [593, 151] width 10 height 10
click at [615, 149] on div "3" at bounding box center [612, 151] width 10 height 10
click at [636, 149] on div "4" at bounding box center [632, 151] width 10 height 10
click at [621, 151] on div "1 2 3 4 5" at bounding box center [634, 151] width 133 height 10
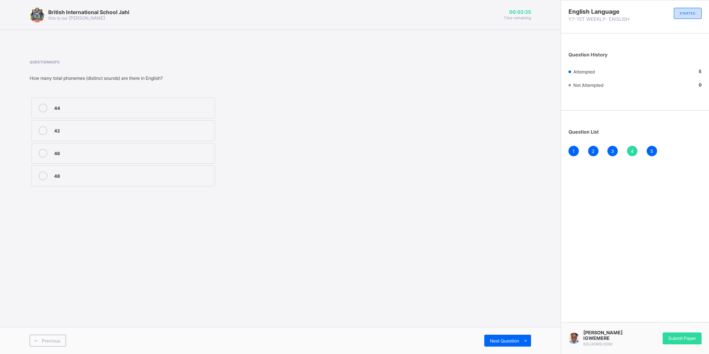
click at [620, 151] on div "1 2 3 4 5" at bounding box center [634, 151] width 133 height 10
click at [616, 152] on div "3" at bounding box center [612, 151] width 10 height 10
click at [653, 151] on span "5" at bounding box center [651, 151] width 3 height 6
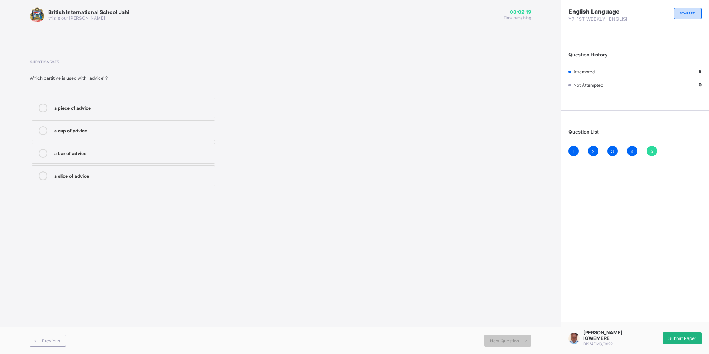
click at [696, 332] on div "Submit Paper" at bounding box center [682, 338] width 39 height 12
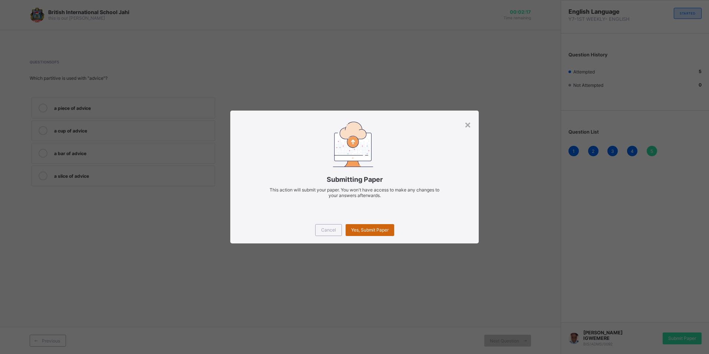
click at [379, 225] on div "Yes, Submit Paper" at bounding box center [370, 230] width 49 height 12
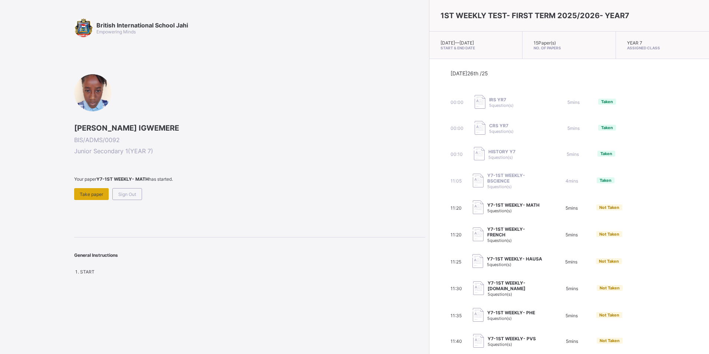
drag, startPoint x: 80, startPoint y: 192, endPoint x: 81, endPoint y: 199, distance: 7.2
click at [81, 199] on div "Take paper" at bounding box center [91, 194] width 34 height 12
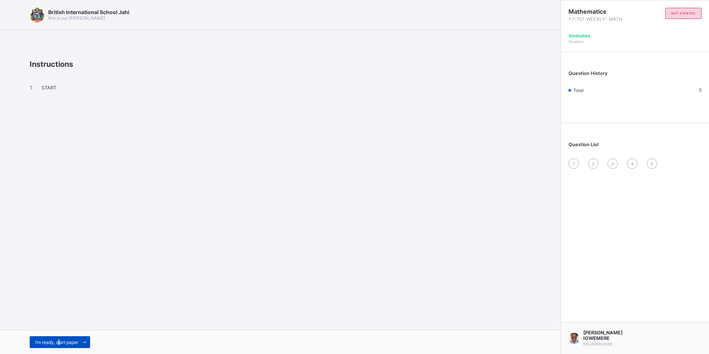
click at [60, 344] on span "I’m ready, start paper" at bounding box center [56, 342] width 43 height 6
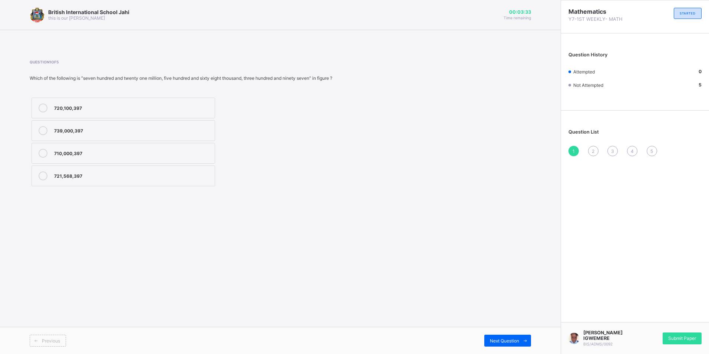
click at [40, 174] on icon at bounding box center [43, 175] width 9 height 9
click at [494, 340] on span "Next Question" at bounding box center [504, 341] width 29 height 6
click at [55, 156] on div "0.00084" at bounding box center [132, 153] width 157 height 9
click at [520, 333] on div "Previous Next Question" at bounding box center [280, 340] width 561 height 27
click at [503, 338] on span "Next Question" at bounding box center [504, 341] width 29 height 6
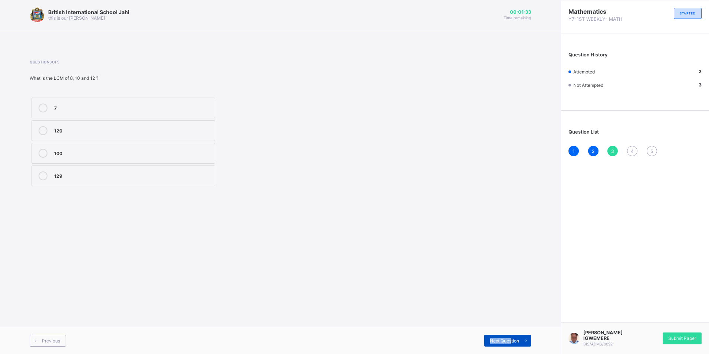
drag, startPoint x: 508, startPoint y: 334, endPoint x: 511, endPoint y: 337, distance: 4.5
click at [511, 337] on div "Previous Next Question" at bounding box center [280, 340] width 561 height 27
click at [509, 340] on span "Next Question" at bounding box center [504, 341] width 29 height 6
click at [42, 176] on icon at bounding box center [43, 175] width 9 height 9
drag, startPoint x: 500, startPoint y: 343, endPoint x: 503, endPoint y: 348, distance: 6.0
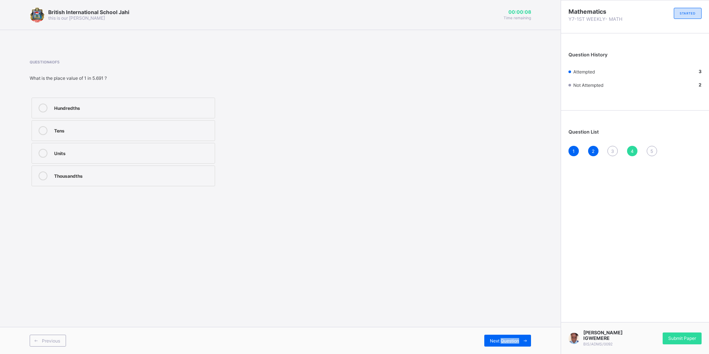
click at [503, 348] on div "Previous Next Question" at bounding box center [280, 340] width 561 height 27
drag, startPoint x: 503, startPoint y: 348, endPoint x: 497, endPoint y: 341, distance: 9.2
click at [497, 341] on span "Next Question" at bounding box center [504, 341] width 29 height 6
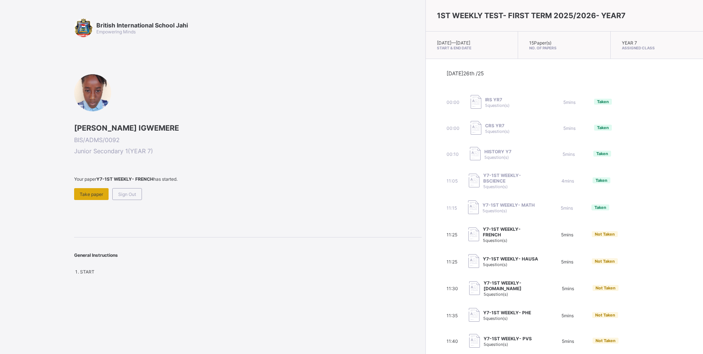
click at [80, 192] on span "Take paper" at bounding box center [91, 194] width 23 height 6
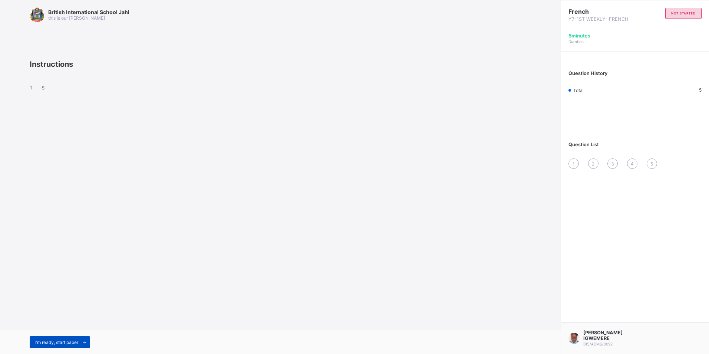
click at [72, 342] on span "I’m ready, start paper" at bounding box center [56, 342] width 43 height 6
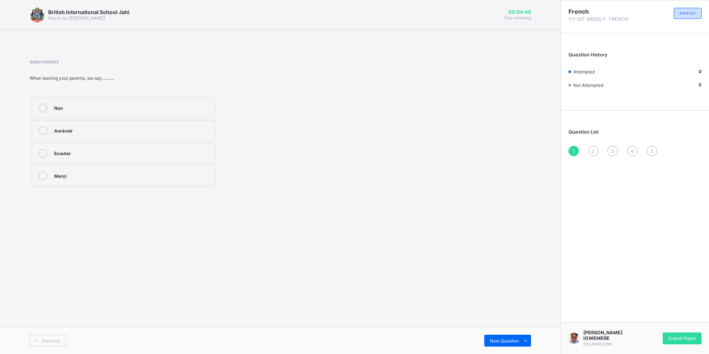
click at [46, 135] on label "Aurévoir" at bounding box center [124, 130] width 184 height 21
click at [507, 332] on div "Previous Next Question" at bounding box center [280, 340] width 561 height 27
click at [490, 337] on div "Next Question" at bounding box center [507, 340] width 47 height 12
click at [90, 117] on label "Open" at bounding box center [124, 108] width 184 height 21
click at [511, 342] on span "Next Question" at bounding box center [504, 341] width 29 height 6
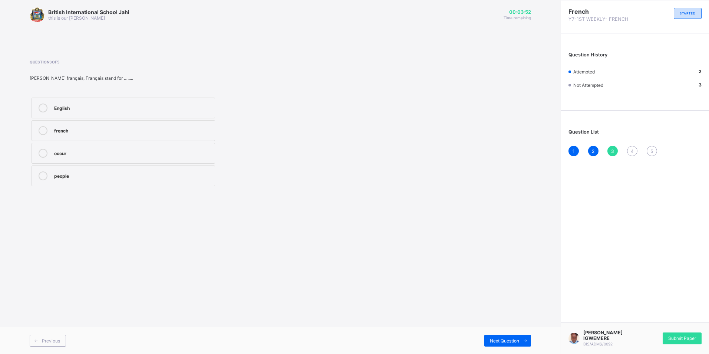
click at [66, 127] on div "french" at bounding box center [132, 129] width 157 height 7
click at [502, 339] on div "Next Question" at bounding box center [507, 340] width 47 height 12
click at [65, 106] on div "Good night" at bounding box center [132, 106] width 157 height 7
click at [497, 338] on span "Next Question" at bounding box center [504, 341] width 29 height 6
click at [79, 172] on div "Good morning dad" at bounding box center [132, 174] width 157 height 7
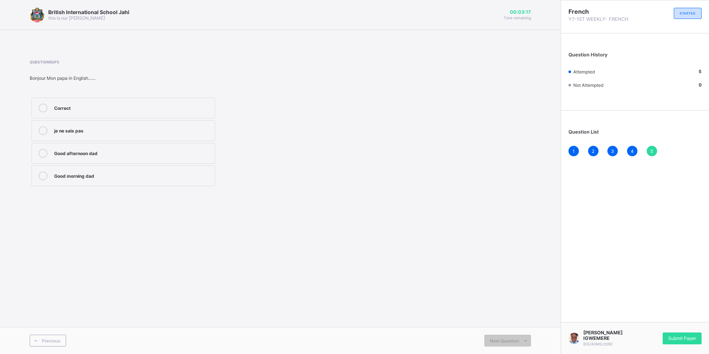
click at [577, 152] on div "1" at bounding box center [573, 151] width 10 height 10
click at [669, 339] on div "Submit Paper" at bounding box center [682, 338] width 39 height 12
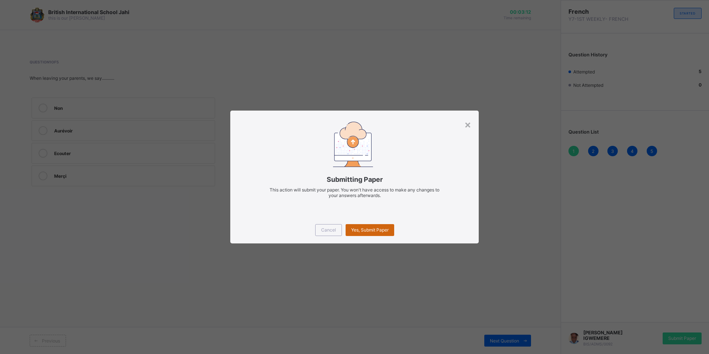
click at [361, 229] on span "Yes, Submit Paper" at bounding box center [369, 230] width 37 height 6
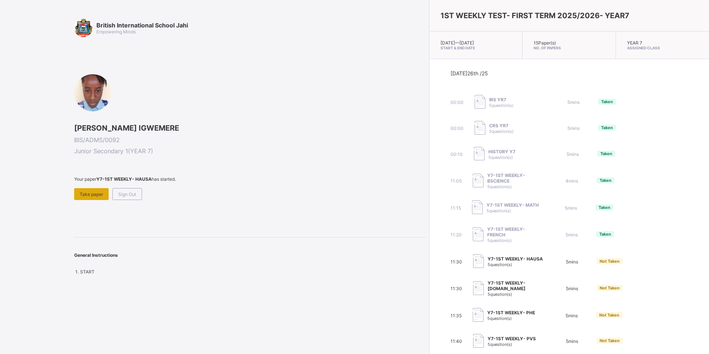
click at [104, 190] on div "Take paper" at bounding box center [91, 194] width 34 height 12
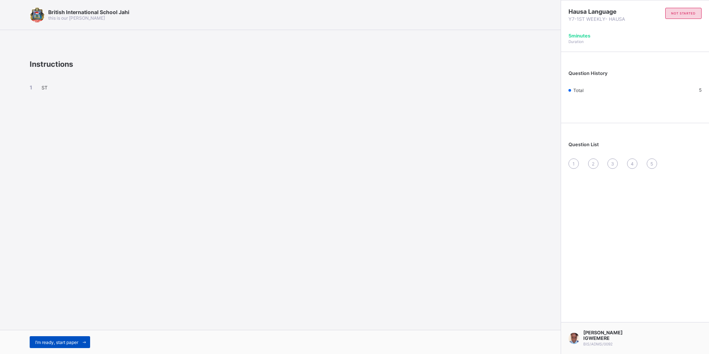
drag, startPoint x: 76, startPoint y: 340, endPoint x: 75, endPoint y: 344, distance: 4.9
click at [75, 344] on span "I’m ready, start paper" at bounding box center [56, 342] width 43 height 6
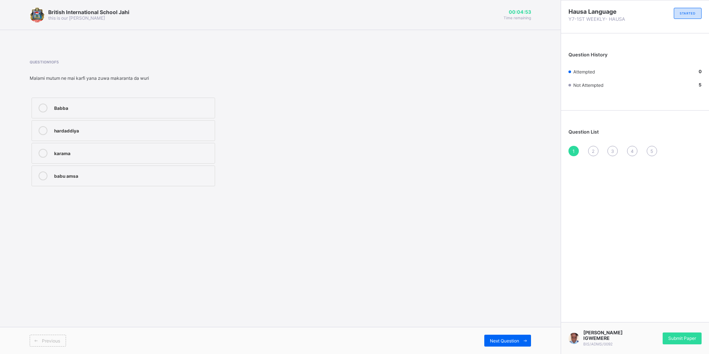
click at [187, 113] on label "Babba" at bounding box center [124, 108] width 184 height 21
drag, startPoint x: 493, startPoint y: 319, endPoint x: 501, endPoint y: 332, distance: 15.8
click at [501, 332] on div "British International School Jahi this is our motton 00:04:51 Time remaining Qu…" at bounding box center [280, 177] width 561 height 354
drag, startPoint x: 501, startPoint y: 332, endPoint x: 518, endPoint y: 343, distance: 19.9
click at [507, 338] on div "Next Question" at bounding box center [507, 340] width 47 height 12
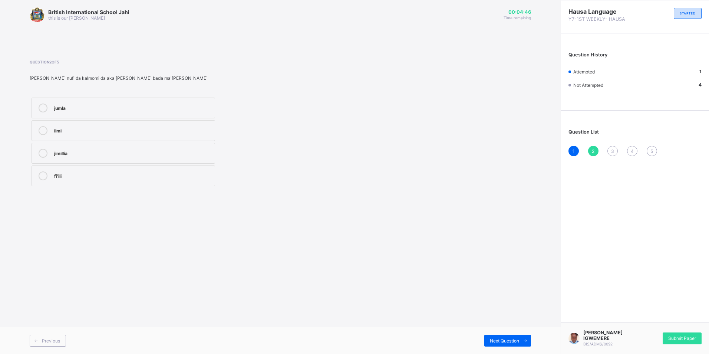
drag, startPoint x: 665, startPoint y: 336, endPoint x: 667, endPoint y: 341, distance: 5.3
click at [667, 341] on div "ELEANA KOSISORCHUKWU IGWEMERE BIS/ADMS/0092 Submit Paper" at bounding box center [635, 338] width 148 height 32
drag, startPoint x: 665, startPoint y: 328, endPoint x: 662, endPoint y: 333, distance: 6.3
click at [662, 333] on div "ELEANA KOSISORCHUKWU IGWEMERE BIS/ADMS/0092 Submit Paper" at bounding box center [635, 338] width 148 height 32
click at [677, 335] on span "Submit Paper" at bounding box center [682, 338] width 28 height 6
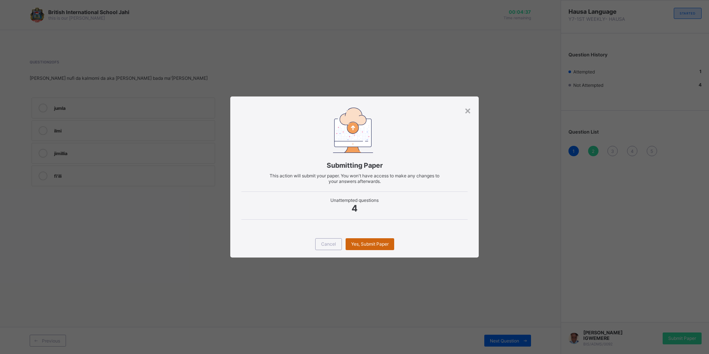
click at [378, 246] on span "Yes, Submit Paper" at bounding box center [369, 244] width 37 height 6
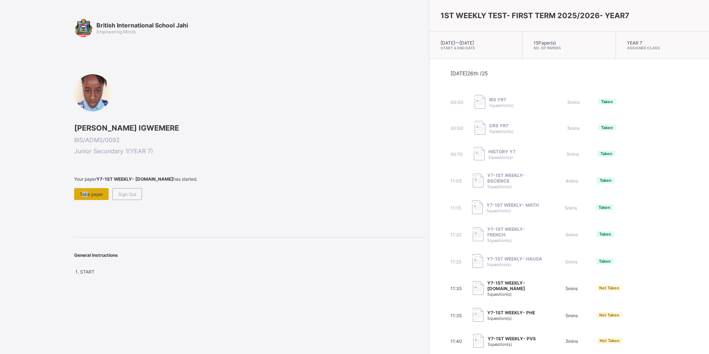
drag, startPoint x: 83, startPoint y: 193, endPoint x: 79, endPoint y: 195, distance: 4.3
click at [79, 195] on div "Take paper" at bounding box center [91, 194] width 34 height 12
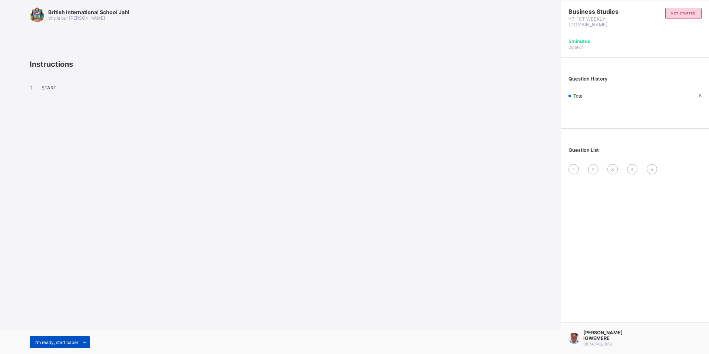
click at [69, 337] on div "I’m ready, start paper" at bounding box center [60, 342] width 60 height 12
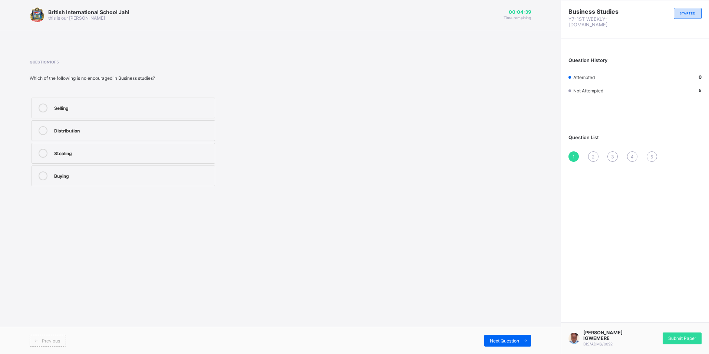
click at [42, 148] on label "Stealing" at bounding box center [124, 153] width 184 height 21
drag, startPoint x: 491, startPoint y: 331, endPoint x: 486, endPoint y: 314, distance: 17.7
click at [494, 332] on div "Previous Next Question" at bounding box center [280, 340] width 561 height 27
click at [519, 336] on div "Next Question" at bounding box center [507, 340] width 47 height 12
click at [108, 175] on div "Bookkeeping" at bounding box center [132, 174] width 157 height 7
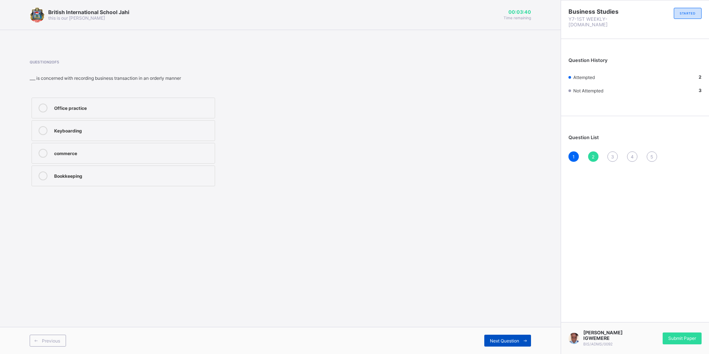
click at [526, 342] on icon at bounding box center [525, 340] width 6 height 5
drag, startPoint x: 82, startPoint y: 112, endPoint x: 85, endPoint y: 119, distance: 7.6
click at [85, 118] on div "Office practice Keyboarding Bookkeeping Commerce" at bounding box center [123, 142] width 187 height 92
drag, startPoint x: 505, startPoint y: 343, endPoint x: 507, endPoint y: 349, distance: 6.2
click at [507, 349] on div "Previous Next Question" at bounding box center [280, 340] width 561 height 27
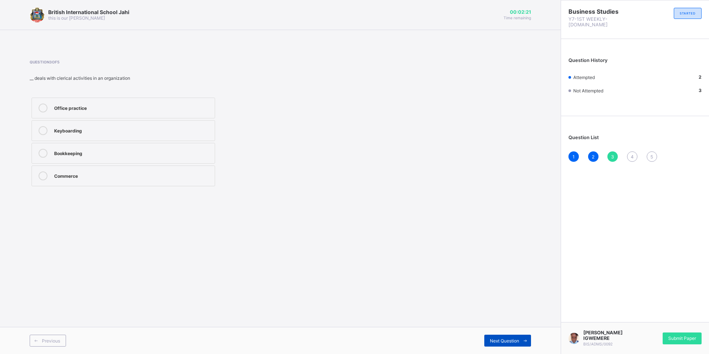
drag, startPoint x: 507, startPoint y: 349, endPoint x: 500, endPoint y: 342, distance: 10.2
click at [500, 342] on span "Next Question" at bounding box center [504, 341] width 29 height 6
click at [611, 151] on div "3" at bounding box center [612, 156] width 10 height 10
click at [69, 109] on div "Office practice" at bounding box center [132, 106] width 157 height 7
click at [99, 105] on div "Office practice" at bounding box center [132, 106] width 157 height 7
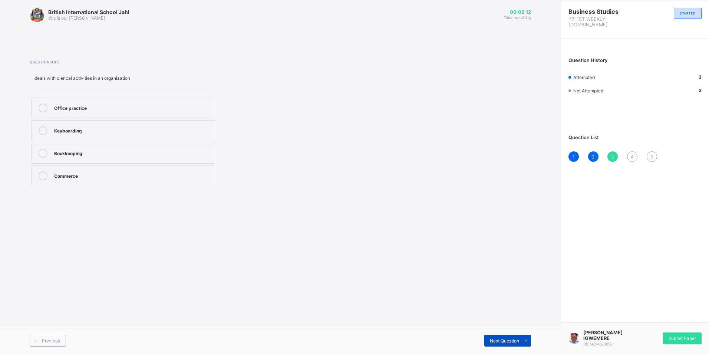
click at [495, 337] on div "Next Question" at bounding box center [507, 340] width 47 height 12
click at [138, 105] on div "Keyboarding" at bounding box center [132, 106] width 157 height 7
click at [506, 337] on div "Next Question" at bounding box center [507, 340] width 47 height 12
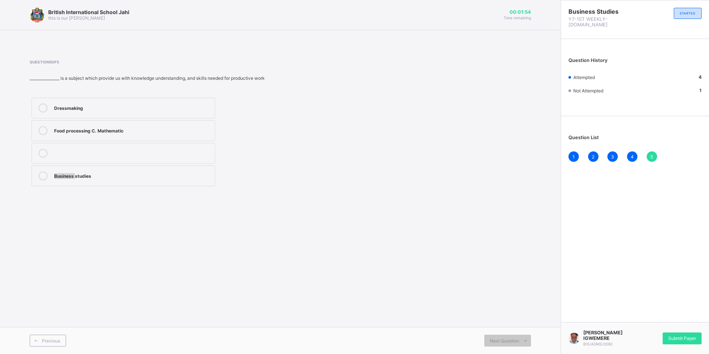
drag, startPoint x: 75, startPoint y: 177, endPoint x: 80, endPoint y: 163, distance: 14.5
click at [80, 163] on div "Dressmaking Food processing C. Mathematic Business studies" at bounding box center [123, 142] width 187 height 92
drag, startPoint x: 80, startPoint y: 163, endPoint x: 120, endPoint y: 168, distance: 40.3
click at [120, 168] on label "Business studies" at bounding box center [124, 175] width 184 height 21
drag, startPoint x: 677, startPoint y: 336, endPoint x: 677, endPoint y: 341, distance: 4.8
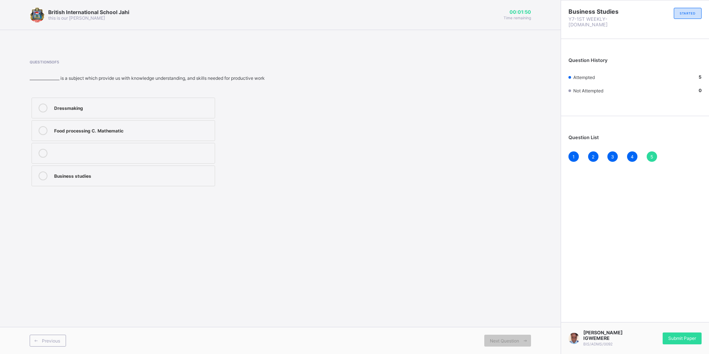
click at [677, 338] on div "Submit Paper" at bounding box center [682, 338] width 39 height 12
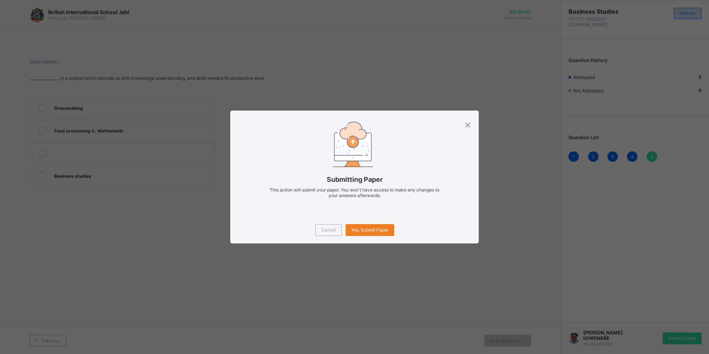
click at [378, 222] on div "Cancel Yes, Submit Paper" at bounding box center [354, 230] width 248 height 27
click at [375, 230] on span "Yes, Submit Paper" at bounding box center [369, 230] width 37 height 6
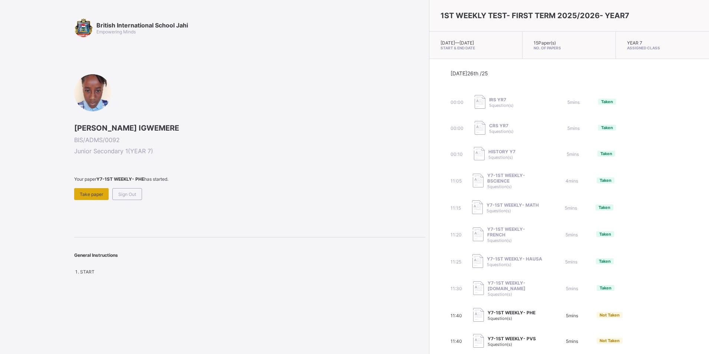
click at [94, 199] on div "Take paper" at bounding box center [91, 194] width 34 height 12
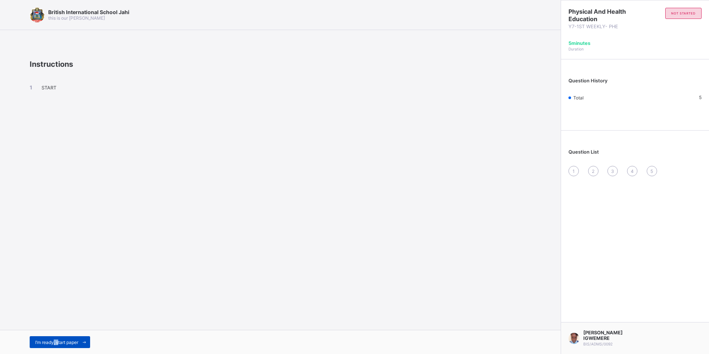
drag, startPoint x: 58, startPoint y: 342, endPoint x: 53, endPoint y: 340, distance: 4.7
click at [53, 340] on span "I’m ready, start paper" at bounding box center [56, 342] width 43 height 6
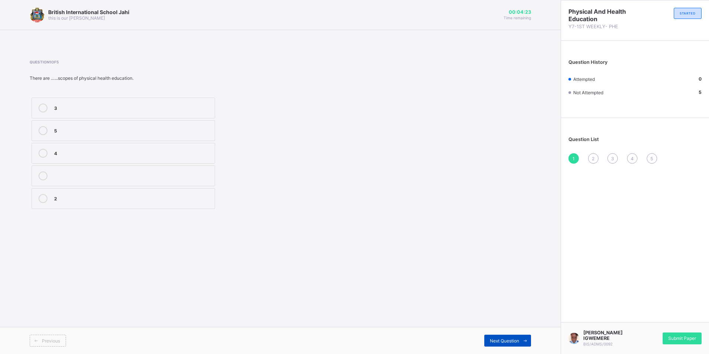
click at [510, 337] on div "Next Question" at bounding box center [507, 340] width 47 height 12
click at [498, 338] on span "Next Question" at bounding box center [504, 341] width 29 height 6
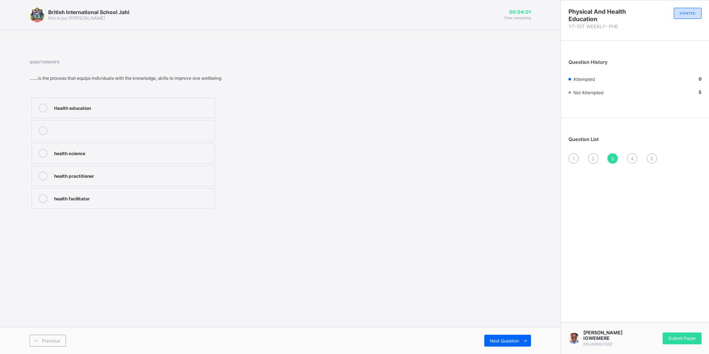
click at [189, 100] on label "Health education" at bounding box center [124, 108] width 184 height 21
click at [516, 342] on span "Next Question" at bounding box center [504, 341] width 29 height 6
click at [614, 156] on span "3" at bounding box center [612, 159] width 3 height 6
click at [85, 212] on div "Question 3 of 5 There are …...scopes of physical health education. 3 5 4 2" at bounding box center [280, 135] width 501 height 173
drag, startPoint x: 60, startPoint y: 200, endPoint x: 70, endPoint y: 214, distance: 18.0
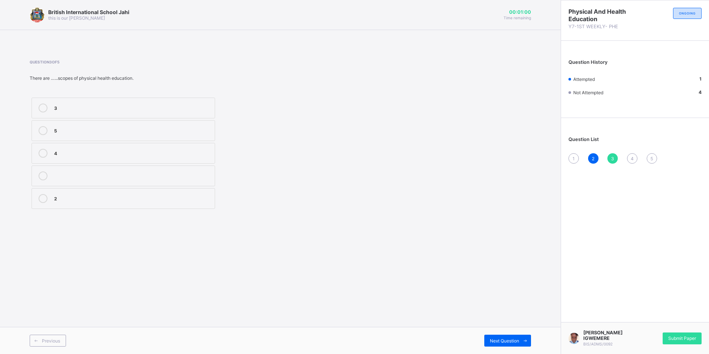
click at [62, 204] on label "2" at bounding box center [124, 198] width 184 height 21
click at [570, 162] on div "1 2 3 4 5" at bounding box center [634, 158] width 133 height 10
drag, startPoint x: 577, startPoint y: 159, endPoint x: 568, endPoint y: 158, distance: 8.6
click at [571, 159] on div "1" at bounding box center [573, 158] width 10 height 10
click at [83, 179] on div "exercise" at bounding box center [132, 175] width 157 height 9
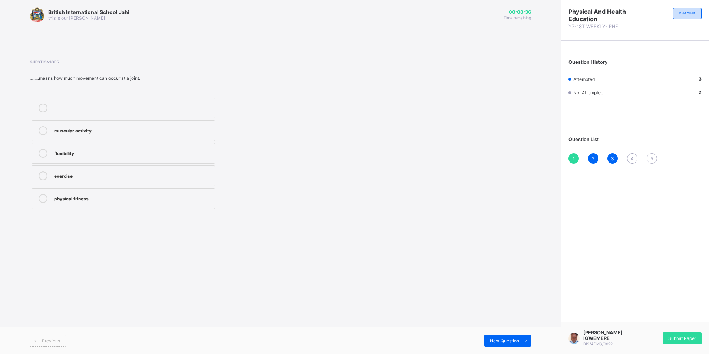
click at [633, 158] on span "4" at bounding box center [632, 159] width 3 height 6
click at [48, 128] on div at bounding box center [43, 130] width 15 height 9
click at [505, 342] on span "Next Question" at bounding box center [504, 341] width 29 height 6
click at [58, 131] on div "physical education" at bounding box center [132, 129] width 157 height 7
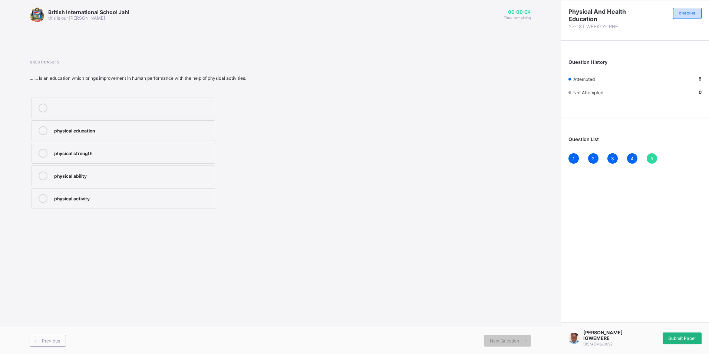
click at [677, 332] on div "Submit Paper" at bounding box center [682, 338] width 39 height 12
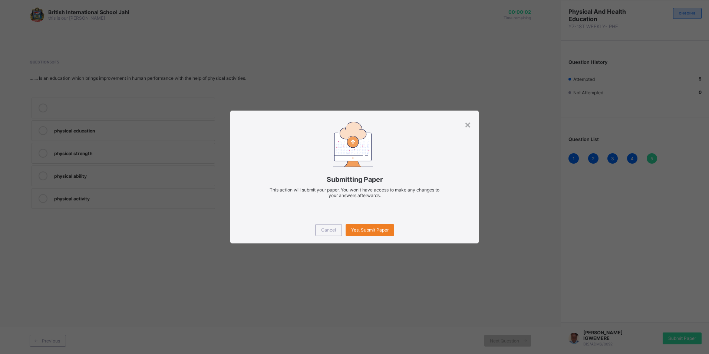
drag, startPoint x: 377, startPoint y: 224, endPoint x: 371, endPoint y: 212, distance: 13.9
click at [376, 227] on div "Yes, Submit Paper" at bounding box center [370, 230] width 49 height 12
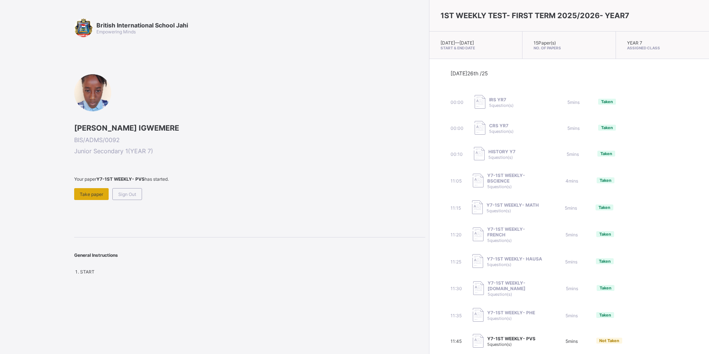
click at [85, 194] on span "Take paper" at bounding box center [91, 194] width 23 height 6
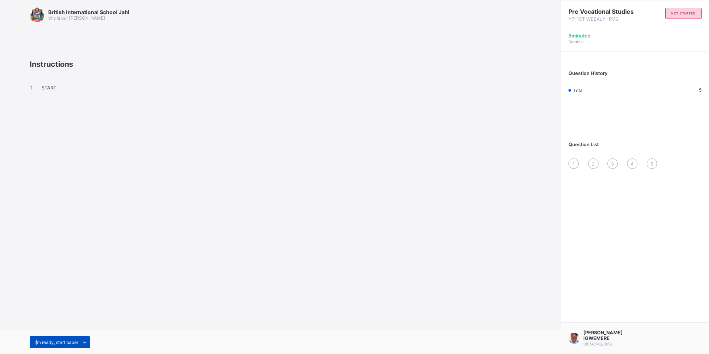
click at [37, 340] on span "I’m ready, start paper" at bounding box center [56, 342] width 43 height 6
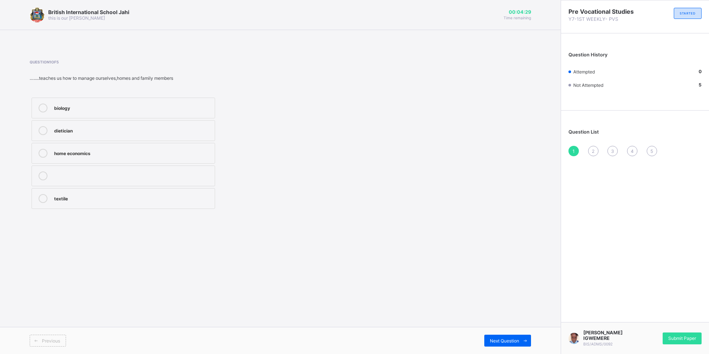
click at [79, 148] on label "home economics" at bounding box center [124, 153] width 184 height 21
click at [498, 340] on span "Next Question" at bounding box center [504, 341] width 29 height 6
drag, startPoint x: 77, startPoint y: 149, endPoint x: 85, endPoint y: 152, distance: 8.6
click at [80, 151] on div "physics" at bounding box center [132, 152] width 157 height 7
click at [503, 343] on span "Next Question" at bounding box center [504, 341] width 29 height 6
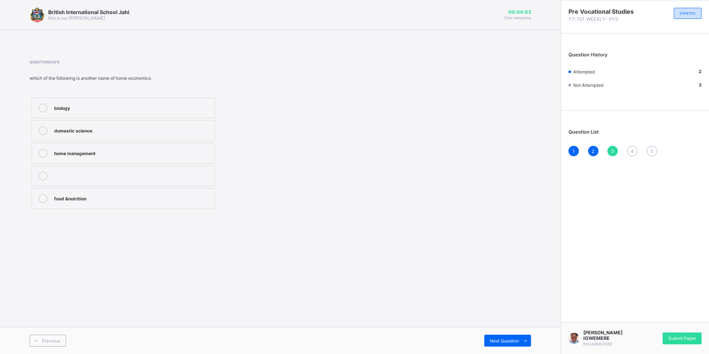
click at [69, 151] on div "home management" at bounding box center [132, 152] width 157 height 7
click at [509, 337] on div "Next Question" at bounding box center [507, 340] width 47 height 12
click at [617, 154] on div "3" at bounding box center [612, 151] width 10 height 10
click at [596, 153] on div "2" at bounding box center [593, 151] width 10 height 10
drag, startPoint x: 616, startPoint y: 147, endPoint x: 630, endPoint y: 152, distance: 15.1
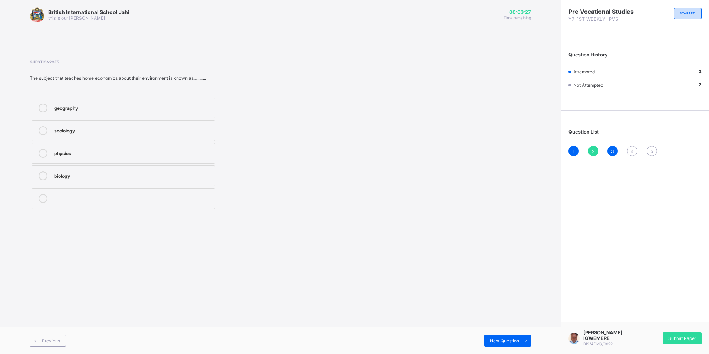
click at [625, 150] on div "1 2 3 4 5" at bounding box center [634, 151] width 133 height 10
click at [631, 148] on div "4" at bounding box center [632, 151] width 10 height 10
click at [113, 201] on div "family relationship" at bounding box center [132, 197] width 157 height 7
click at [503, 342] on span "Next Question" at bounding box center [504, 341] width 29 height 6
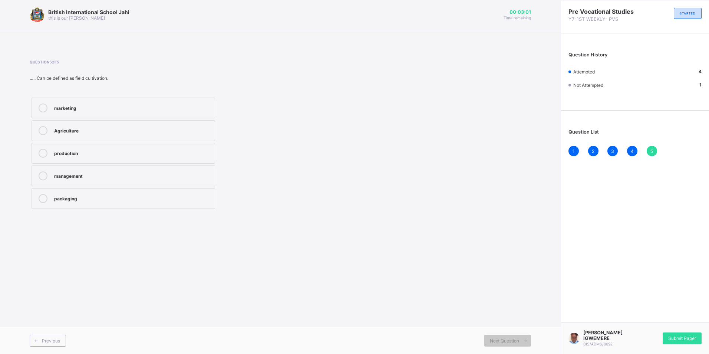
click at [80, 125] on label "Agriculture" at bounding box center [124, 130] width 184 height 21
click at [689, 335] on span "Submit Paper" at bounding box center [682, 338] width 28 height 6
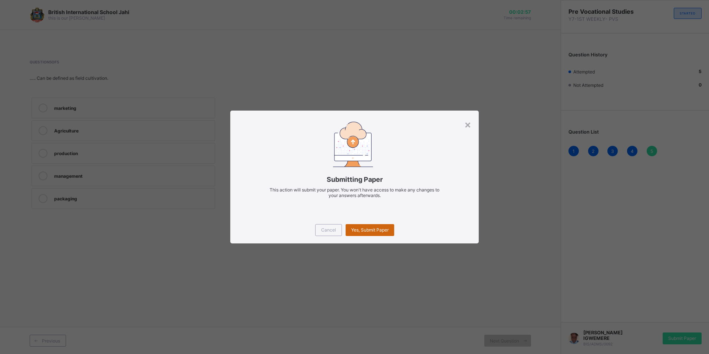
click at [385, 234] on div "Yes, Submit Paper" at bounding box center [370, 230] width 49 height 12
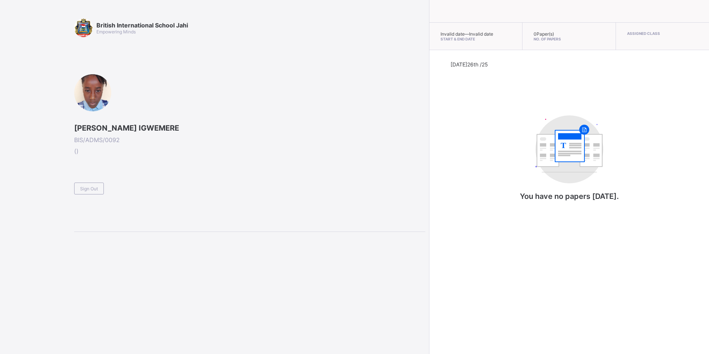
click at [82, 190] on span "Sign Out" at bounding box center [89, 189] width 18 height 6
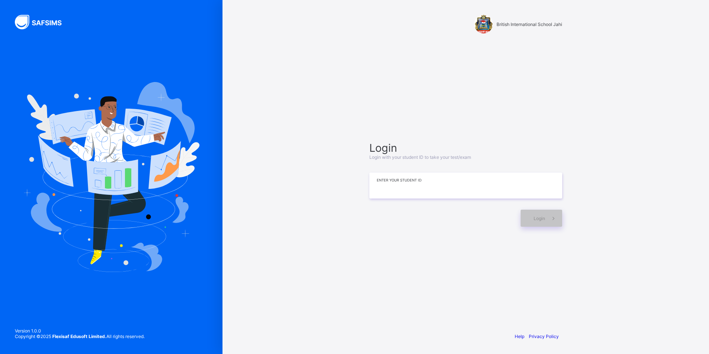
click at [402, 191] on input at bounding box center [465, 185] width 193 height 26
type input "*"
type input "**********"
drag, startPoint x: 530, startPoint y: 222, endPoint x: 525, endPoint y: 223, distance: 4.9
click at [525, 223] on div "Login" at bounding box center [542, 218] width 42 height 17
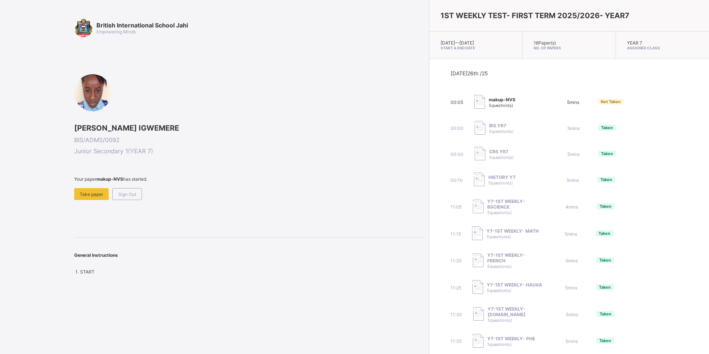
click at [99, 200] on div "British International School Jahi Empowering Minds ELEANA KOSISORCHUKWU IGWEMER…" at bounding box center [249, 147] width 351 height 256
click at [102, 195] on span "Take paper" at bounding box center [91, 194] width 23 height 6
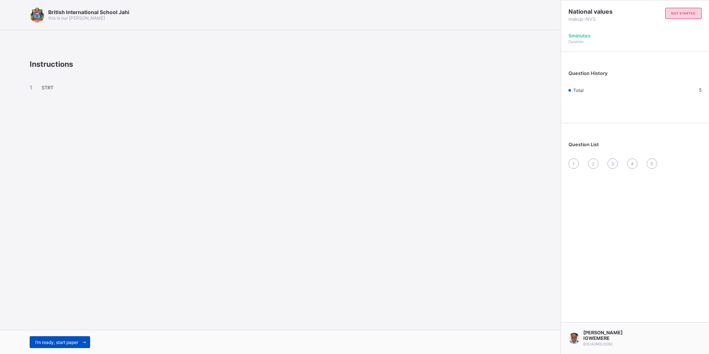
click at [68, 339] on span "I’m ready, start paper" at bounding box center [56, 342] width 43 height 6
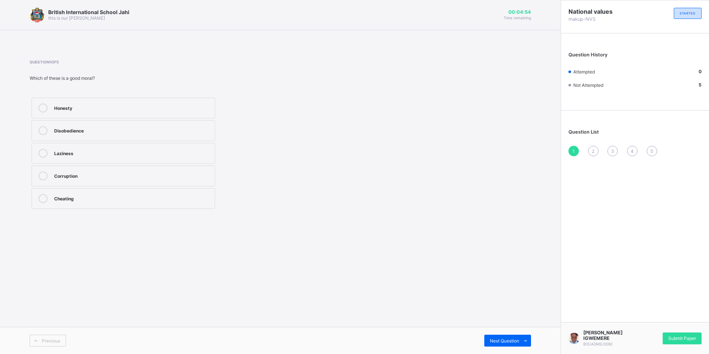
drag, startPoint x: 88, startPoint y: 107, endPoint x: 89, endPoint y: 113, distance: 6.0
click at [89, 113] on label "Honesty" at bounding box center [124, 108] width 184 height 21
click at [518, 340] on span "Next Question" at bounding box center [504, 341] width 29 height 6
click at [67, 138] on label "What society sees as right or wrong" at bounding box center [124, 130] width 184 height 21
click at [510, 336] on div "Next Question" at bounding box center [507, 340] width 47 height 12
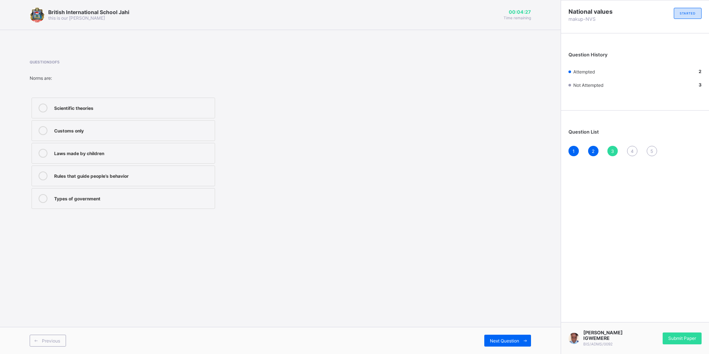
click at [90, 174] on div "Rules that guide people’s behavior" at bounding box center [132, 174] width 157 height 7
click at [501, 350] on div "Previous Next Question" at bounding box center [280, 340] width 561 height 27
click at [500, 342] on span "Next Question" at bounding box center [504, 341] width 29 height 6
click at [83, 128] on div "Teach participation in community life" at bounding box center [132, 129] width 157 height 7
click at [512, 339] on span "Next Question" at bounding box center [504, 341] width 29 height 6
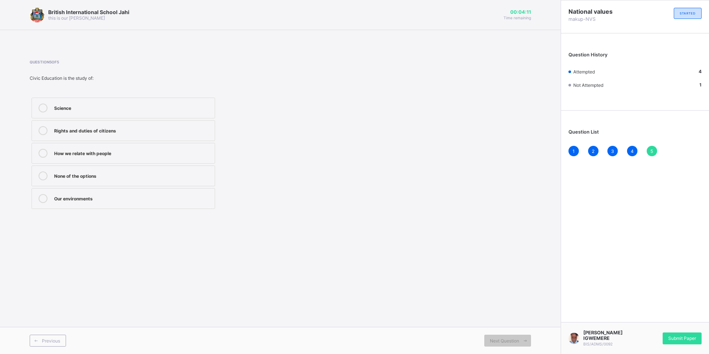
drag, startPoint x: 86, startPoint y: 133, endPoint x: 87, endPoint y: 138, distance: 4.1
click at [86, 135] on label "Rights and duties of citizens" at bounding box center [124, 130] width 184 height 21
click at [679, 335] on span "Submit Paper" at bounding box center [682, 338] width 28 height 6
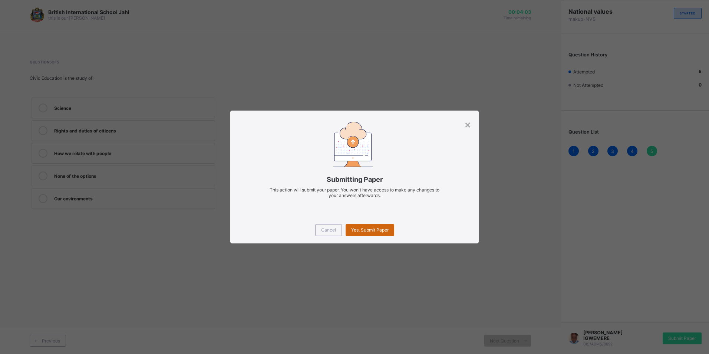
click at [369, 226] on div "Yes, Submit Paper" at bounding box center [370, 230] width 49 height 12
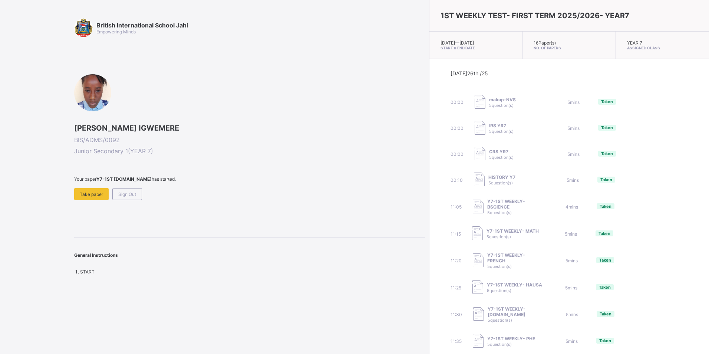
click at [136, 197] on div "Sign Out" at bounding box center [127, 194] width 30 height 12
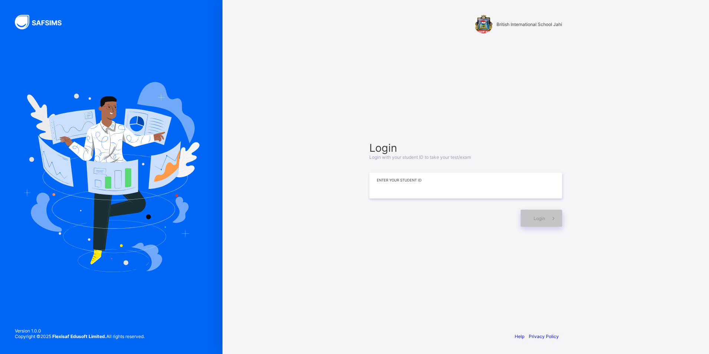
click at [479, 189] on input at bounding box center [465, 185] width 193 height 26
type input "**********"
click at [549, 218] on span at bounding box center [553, 218] width 17 height 17
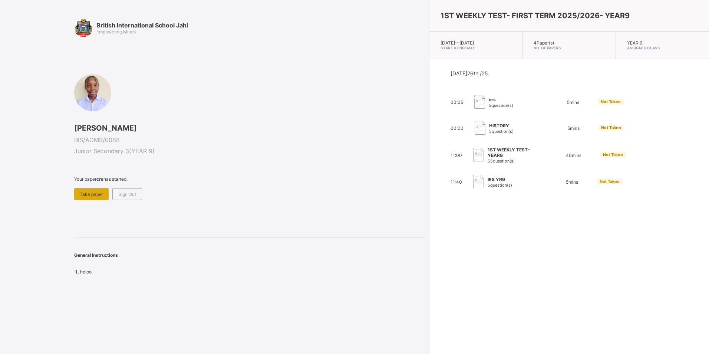
click at [102, 195] on span "Take paper" at bounding box center [91, 194] width 23 height 6
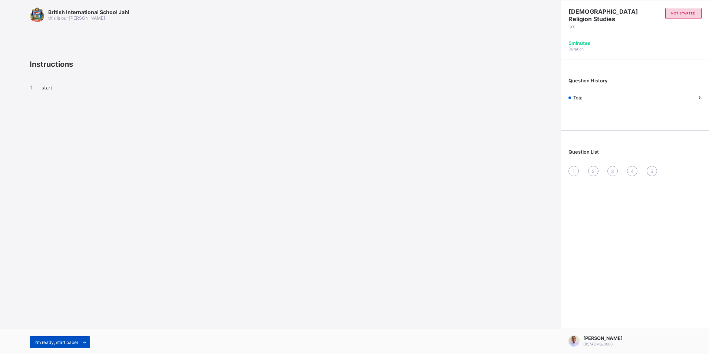
click at [78, 343] on span "I’m ready, start paper" at bounding box center [56, 342] width 43 height 6
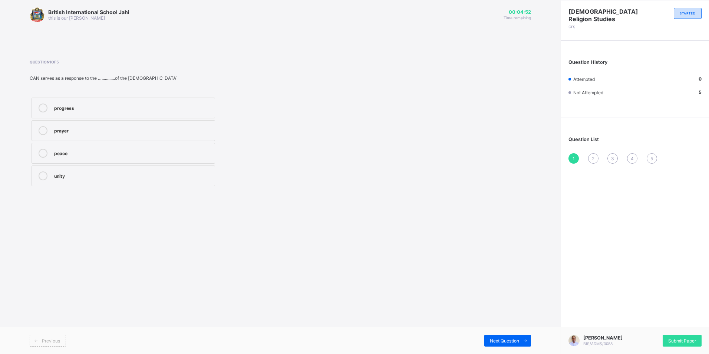
click at [128, 178] on div "unity" at bounding box center [132, 174] width 157 height 7
click at [492, 342] on span "Next Question" at bounding box center [504, 341] width 29 height 6
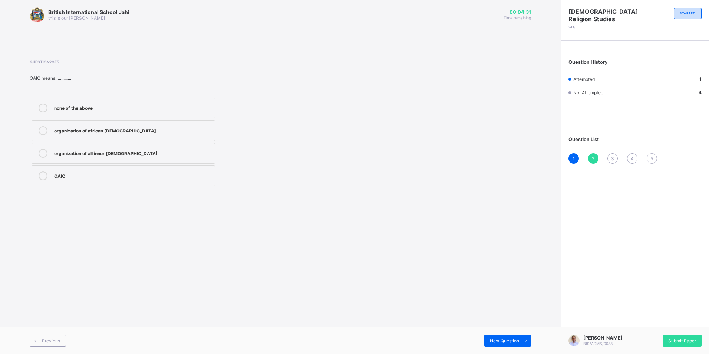
drag, startPoint x: 132, startPoint y: 133, endPoint x: 136, endPoint y: 134, distance: 4.5
click at [135, 134] on div "organization of african [DEMOGRAPHIC_DATA]" at bounding box center [132, 130] width 157 height 9
click at [276, 218] on div "British International School Jahi this is our [PERSON_NAME] 00:04:31 Time remai…" at bounding box center [280, 177] width 561 height 354
click at [128, 131] on div "organization of african [DEMOGRAPHIC_DATA]" at bounding box center [132, 129] width 157 height 7
click at [608, 158] on div "3" at bounding box center [612, 158] width 10 height 10
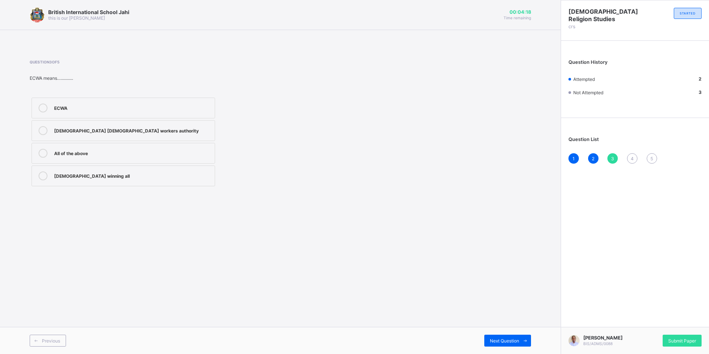
click at [171, 128] on div "[DEMOGRAPHIC_DATA] [DEMOGRAPHIC_DATA] workers authority" at bounding box center [132, 129] width 157 height 7
click at [152, 179] on div "[DEMOGRAPHIC_DATA] winning all" at bounding box center [132, 175] width 157 height 9
click at [631, 162] on div "4" at bounding box center [632, 158] width 10 height 10
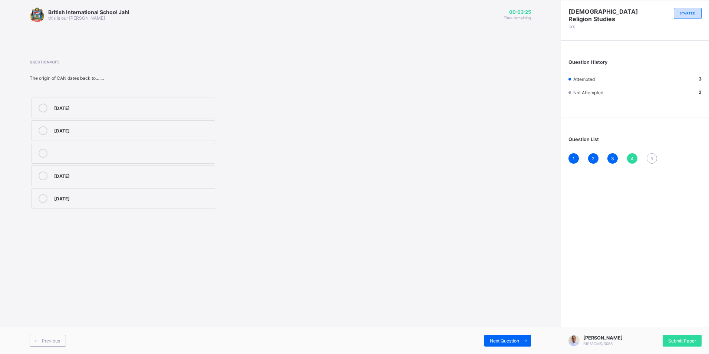
click at [128, 177] on div "[DATE]" at bounding box center [132, 174] width 157 height 7
click at [495, 341] on span "Next Question" at bounding box center [504, 341] width 29 height 6
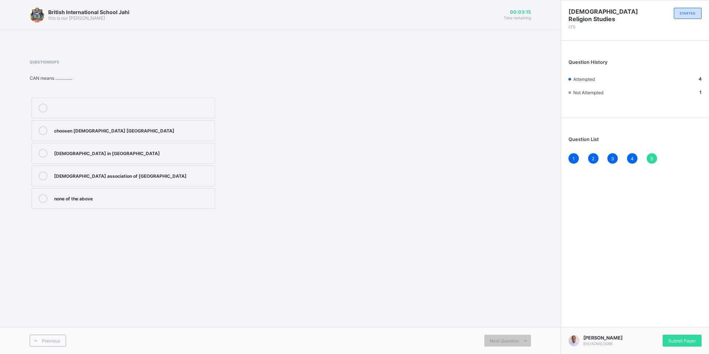
click at [129, 176] on div "[DEMOGRAPHIC_DATA] association of [GEOGRAPHIC_DATA]" at bounding box center [132, 174] width 157 height 7
click at [629, 161] on div "4" at bounding box center [632, 158] width 10 height 10
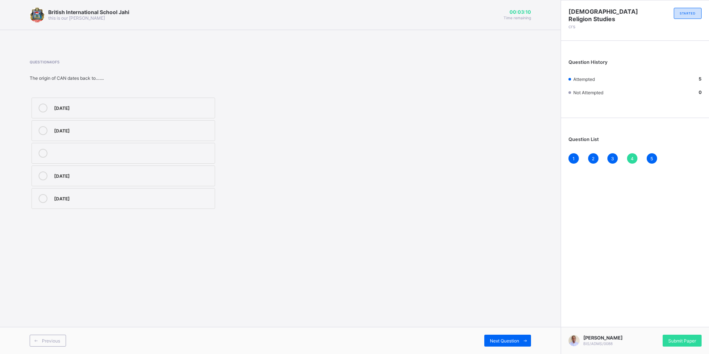
drag, startPoint x: 86, startPoint y: 197, endPoint x: 94, endPoint y: 191, distance: 10.0
click at [87, 194] on label "[DATE]" at bounding box center [124, 198] width 184 height 21
click at [675, 334] on div "Submit Paper" at bounding box center [682, 340] width 39 height 12
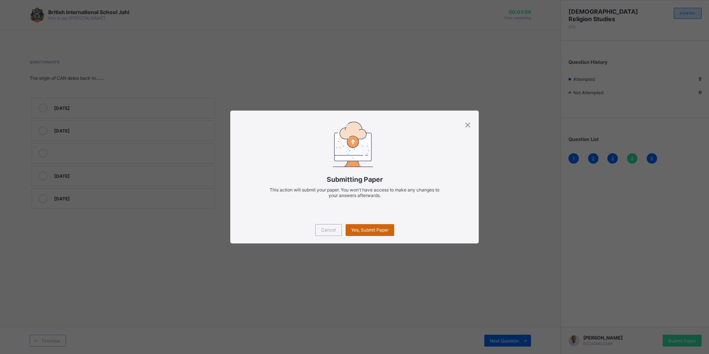
click at [370, 233] on div "Yes, Submit Paper" at bounding box center [370, 230] width 49 height 12
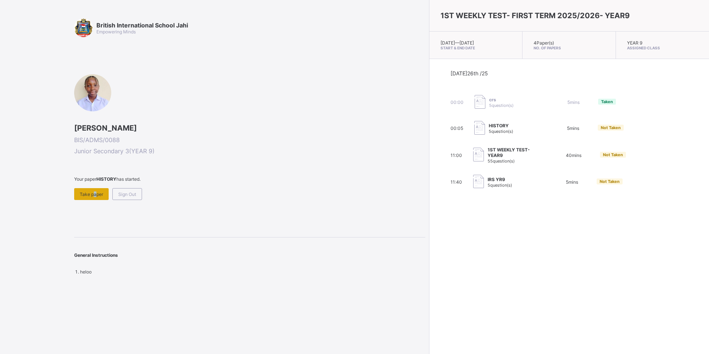
click at [92, 192] on span "Take paper" at bounding box center [91, 194] width 23 height 6
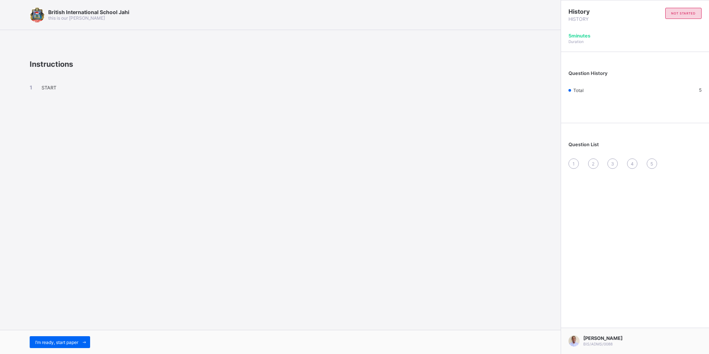
click at [570, 163] on div "1" at bounding box center [573, 163] width 10 height 10
click at [573, 164] on span "1" at bounding box center [574, 164] width 2 height 6
click at [56, 339] on span "I’m ready, start paper" at bounding box center [56, 342] width 43 height 6
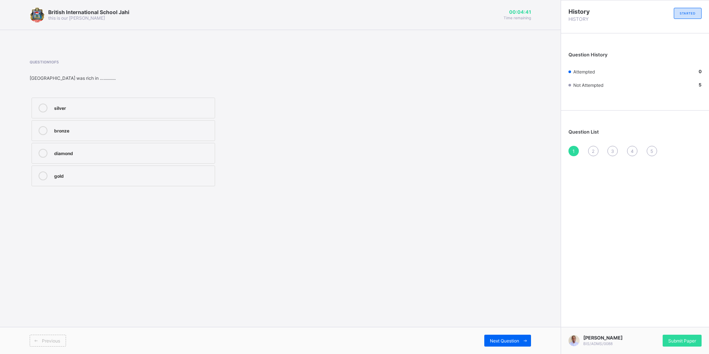
drag, startPoint x: 103, startPoint y: 174, endPoint x: 110, endPoint y: 173, distance: 7.1
click at [103, 174] on div "gold" at bounding box center [132, 174] width 157 height 7
click at [592, 154] on div "2" at bounding box center [593, 151] width 10 height 10
click at [668, 340] on span "Submit Paper" at bounding box center [682, 341] width 28 height 6
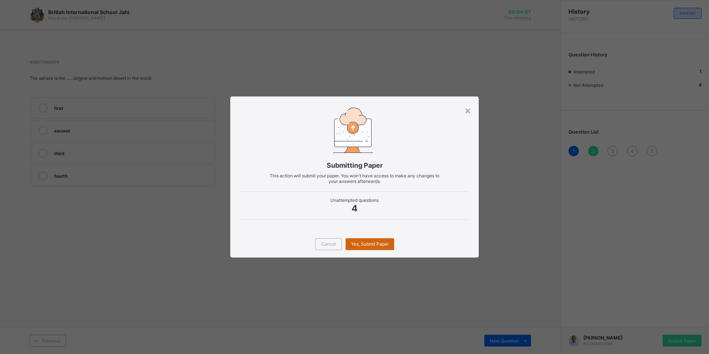
click at [387, 244] on span "Yes, Submit Paper" at bounding box center [369, 244] width 37 height 6
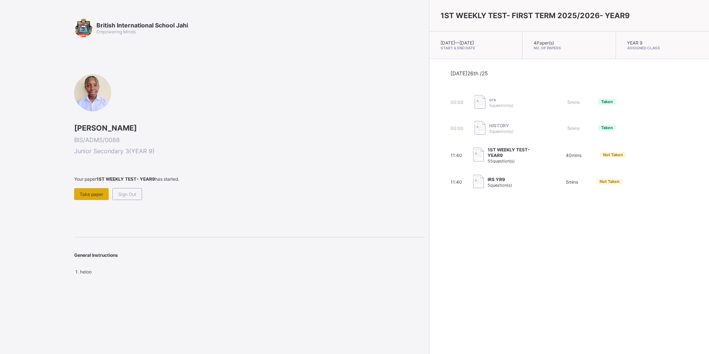
click at [96, 194] on span "Take paper" at bounding box center [91, 194] width 23 height 6
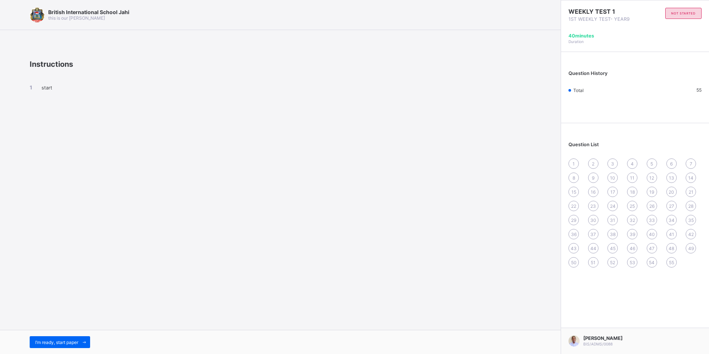
click at [571, 166] on div "1" at bounding box center [573, 163] width 10 height 10
click at [68, 343] on span "I’m ready, start paper" at bounding box center [56, 342] width 43 height 6
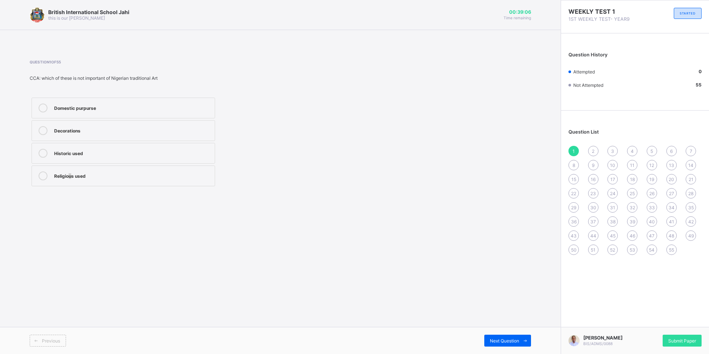
drag, startPoint x: 72, startPoint y: 176, endPoint x: 72, endPoint y: 172, distance: 4.1
click at [71, 171] on label "Religious used" at bounding box center [124, 175] width 184 height 21
click at [595, 149] on div "2" at bounding box center [593, 151] width 10 height 10
click at [80, 178] on div "Bronze Clay Grass Wood" at bounding box center [123, 142] width 187 height 92
drag, startPoint x: 80, startPoint y: 178, endPoint x: 168, endPoint y: 156, distance: 90.9
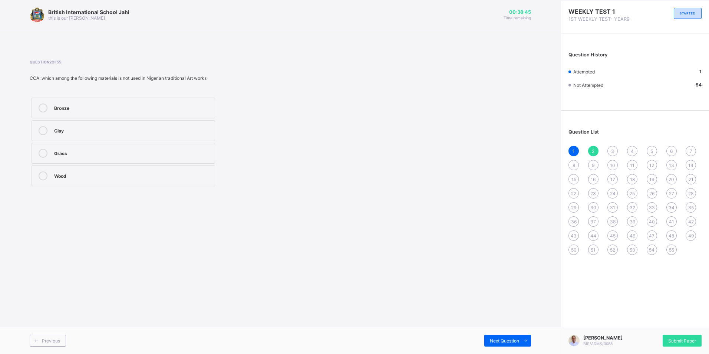
click at [168, 156] on div "Grass" at bounding box center [132, 153] width 157 height 9
click at [617, 151] on div "3" at bounding box center [612, 151] width 10 height 10
click at [65, 152] on div "NOK Art" at bounding box center [132, 152] width 157 height 7
click at [101, 155] on div "NOK Art" at bounding box center [132, 152] width 157 height 7
click at [502, 339] on span "Next Question" at bounding box center [504, 341] width 29 height 6
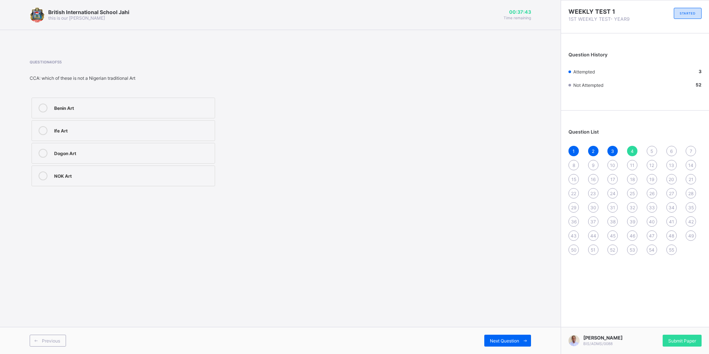
click at [137, 154] on div "Dogon Art" at bounding box center [132, 152] width 157 height 7
click at [507, 337] on div "Next Question" at bounding box center [507, 340] width 47 height 12
click at [121, 172] on div "Traditional Ansestors" at bounding box center [132, 174] width 157 height 7
click at [503, 338] on span "Next Question" at bounding box center [504, 341] width 29 height 6
click at [520, 336] on div "Next Question" at bounding box center [507, 340] width 47 height 12
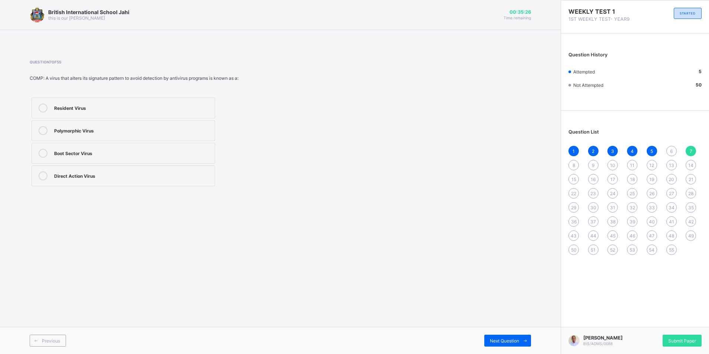
click at [182, 83] on div "Question 7 of 55 COMP: A virus that alters its signature pattern to avoid detec…" at bounding box center [186, 124] width 312 height 128
click at [516, 333] on div "Previous Next Question" at bounding box center [280, 340] width 561 height 27
drag, startPoint x: 516, startPoint y: 333, endPoint x: 507, endPoint y: 340, distance: 10.9
click at [507, 340] on span "Next Question" at bounding box center [504, 341] width 29 height 6
click at [39, 326] on div "British International School Jahi this is our [PERSON_NAME] 00:35:14 Time remai…" at bounding box center [280, 177] width 561 height 354
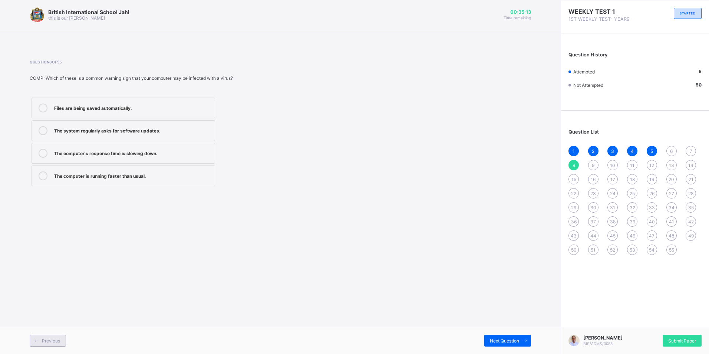
click at [40, 344] on span at bounding box center [36, 340] width 12 height 12
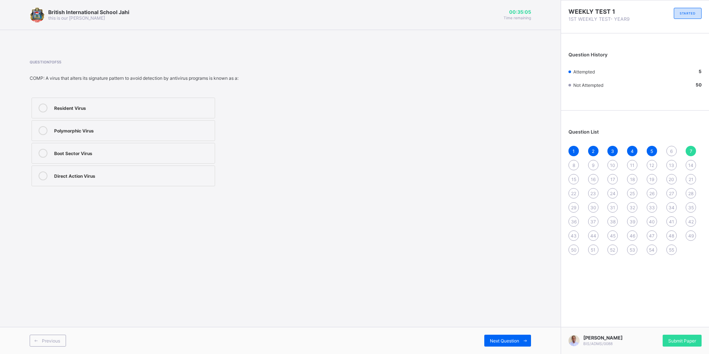
click at [104, 175] on div "Direct Action Virus" at bounding box center [132, 174] width 157 height 7
click at [125, 155] on div "Boot Sector Virus" at bounding box center [132, 152] width 157 height 7
click at [112, 125] on label "Polymorphic Virus" at bounding box center [124, 130] width 184 height 21
drag, startPoint x: 100, startPoint y: 96, endPoint x: 97, endPoint y: 104, distance: 9.2
click at [97, 99] on div "Resident Virus Polymorphic Virus Boot Sector Virus Direct Action Virus" at bounding box center [123, 142] width 187 height 92
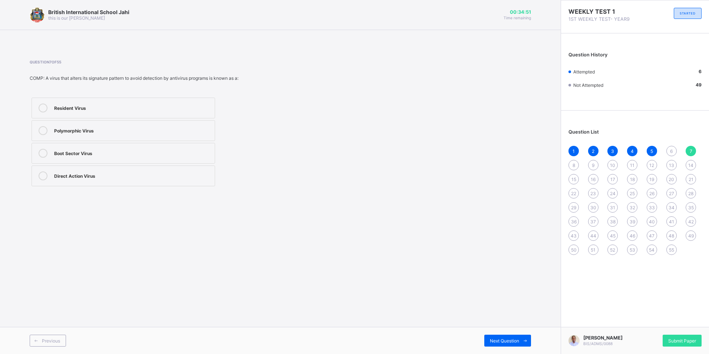
click at [99, 108] on div "Resident Virus" at bounding box center [132, 106] width 157 height 7
click at [134, 128] on div "Polymorphic Virus" at bounding box center [132, 129] width 157 height 7
click at [669, 146] on div "6" at bounding box center [671, 151] width 10 height 10
click at [83, 169] on label "Creeper" at bounding box center [124, 175] width 184 height 21
click at [689, 147] on div "7" at bounding box center [691, 151] width 10 height 10
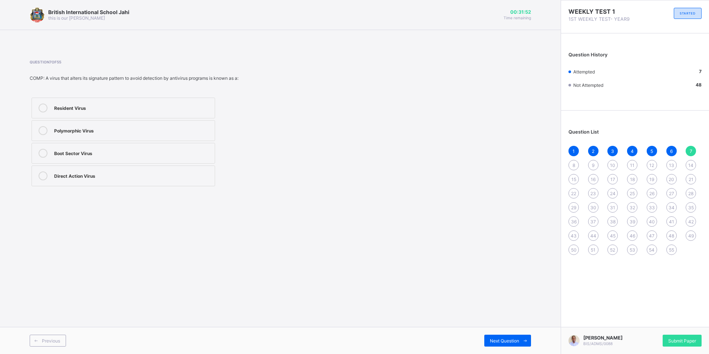
click at [570, 165] on div "8" at bounding box center [573, 165] width 10 height 10
click at [109, 152] on div "The computer's response time is slowing down." at bounding box center [132, 152] width 157 height 7
click at [594, 163] on span "9" at bounding box center [593, 165] width 3 height 6
click at [123, 128] on div "Malwarebytes" at bounding box center [132, 129] width 157 height 7
click at [610, 164] on div "10" at bounding box center [612, 165] width 10 height 10
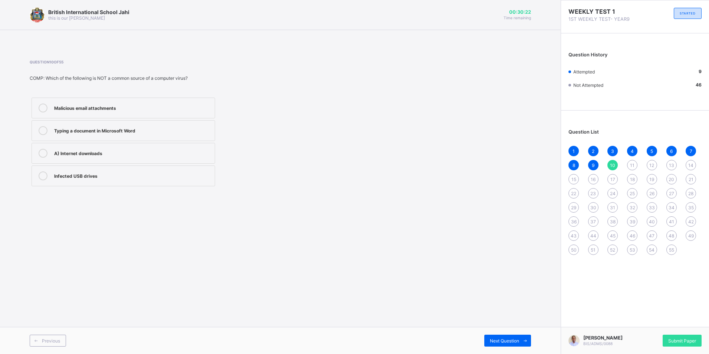
click at [78, 104] on div "Malicious email attachments" at bounding box center [132, 106] width 157 height 7
click at [66, 138] on label "Typing a document in Microsoft Word" at bounding box center [124, 130] width 184 height 21
drag, startPoint x: 445, startPoint y: 169, endPoint x: 386, endPoint y: 170, distance: 59.0
click at [387, 170] on div "Question 10 of 55 COMP: Which of the following is NOT a common source of a comp…" at bounding box center [280, 124] width 501 height 128
click at [633, 166] on span "11" at bounding box center [632, 165] width 4 height 6
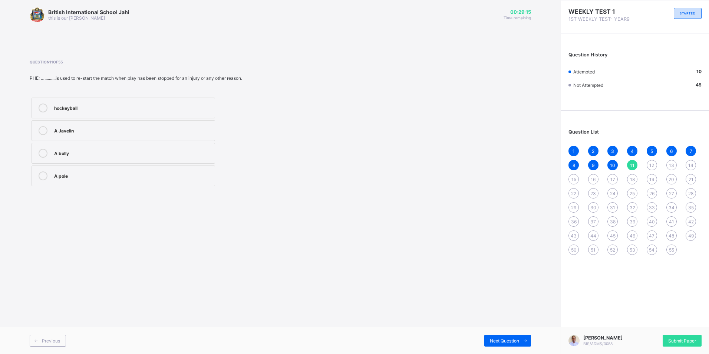
click at [131, 146] on label "A bully" at bounding box center [124, 153] width 184 height 21
click at [652, 165] on span "12" at bounding box center [651, 165] width 5 height 6
click at [124, 128] on div "150m" at bounding box center [132, 129] width 157 height 7
click at [123, 106] on div "158m" at bounding box center [132, 106] width 157 height 7
click at [115, 168] on label "154m" at bounding box center [124, 175] width 184 height 21
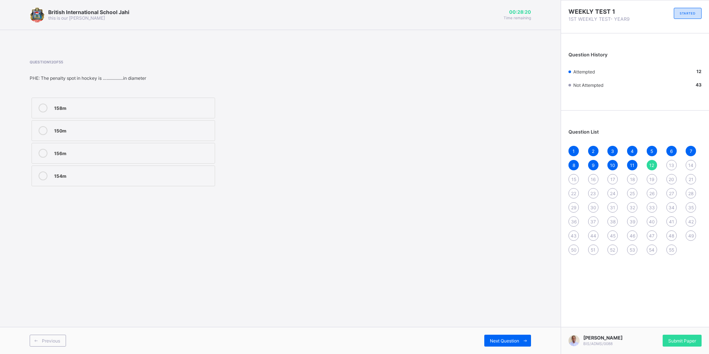
click at [670, 166] on span "13" at bounding box center [671, 165] width 5 height 6
click at [66, 113] on label "92..20mm &50.1mm" at bounding box center [124, 108] width 184 height 21
click at [695, 163] on div "1 2 3 4 5 6 7 8 9 10 11 12 13 14 15 16 17 18 19 20 21 22 23 24 25 26 27 28 29 3…" at bounding box center [634, 200] width 133 height 109
click at [689, 168] on div "14" at bounding box center [691, 165] width 10 height 10
click at [67, 156] on div "11" at bounding box center [132, 152] width 157 height 7
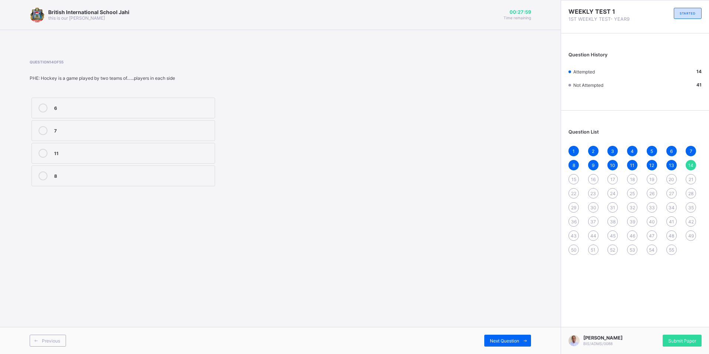
click at [568, 180] on div "15" at bounding box center [573, 179] width 10 height 10
click at [670, 168] on div "13" at bounding box center [671, 165] width 10 height 10
click at [571, 180] on div "15" at bounding box center [573, 179] width 10 height 10
drag, startPoint x: 82, startPoint y: 126, endPoint x: 137, endPoint y: 134, distance: 55.8
click at [83, 126] on div "1902" at bounding box center [132, 129] width 157 height 7
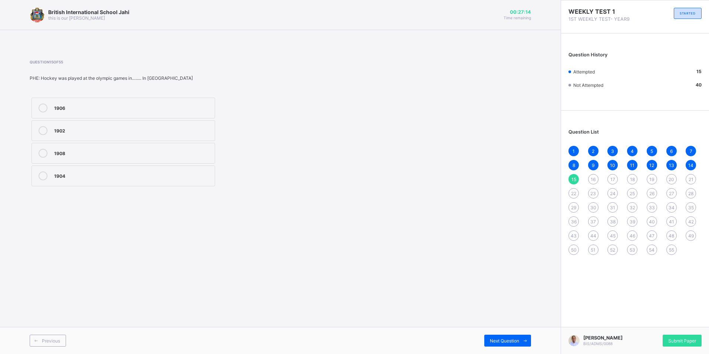
click at [127, 157] on div "1908" at bounding box center [132, 153] width 157 height 9
click at [596, 179] on span "16" at bounding box center [593, 180] width 5 height 6
click at [153, 111] on div "Drawer’s cheque" at bounding box center [132, 107] width 157 height 9
click at [115, 130] on div "Bank draft" at bounding box center [132, 129] width 157 height 7
click at [611, 176] on div "17" at bounding box center [612, 179] width 10 height 10
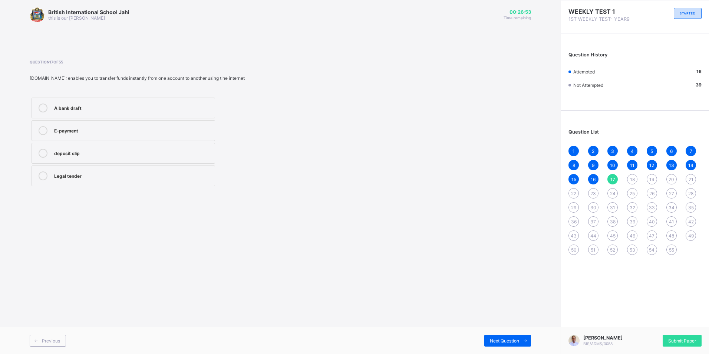
drag, startPoint x: 332, startPoint y: 298, endPoint x: 319, endPoint y: 286, distance: 17.6
click at [332, 297] on div "British International School Jahi this is our [PERSON_NAME] 00:26:53 Time remai…" at bounding box center [280, 177] width 561 height 354
drag, startPoint x: 126, startPoint y: 86, endPoint x: 136, endPoint y: 85, distance: 9.7
click at [135, 85] on div "Question 17 of 55 [DOMAIN_NAME]: enables you to transfer funds instantly from o…" at bounding box center [186, 124] width 312 height 128
click at [194, 348] on div "Previous Next Question" at bounding box center [280, 340] width 561 height 27
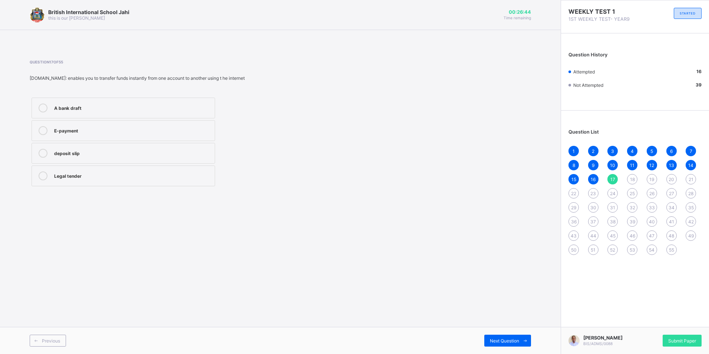
click at [95, 129] on div "E-payment" at bounding box center [132, 129] width 157 height 7
click at [636, 179] on div "18" at bounding box center [632, 179] width 10 height 10
drag, startPoint x: 95, startPoint y: 104, endPoint x: 181, endPoint y: 108, distance: 86.5
click at [94, 105] on div "stock" at bounding box center [132, 106] width 157 height 7
click at [650, 181] on span "19" at bounding box center [651, 180] width 5 height 6
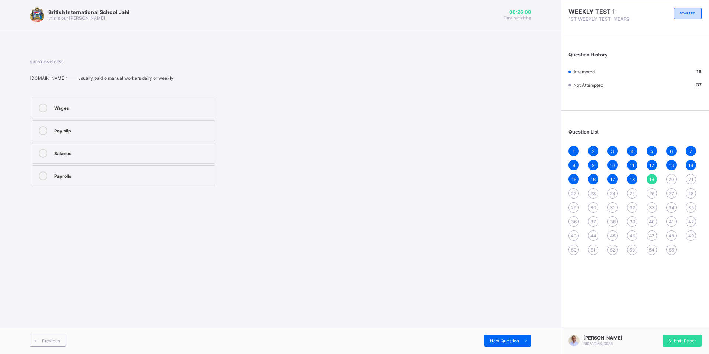
click at [96, 114] on label "Wages" at bounding box center [124, 108] width 184 height 21
click at [668, 180] on div "20" at bounding box center [671, 179] width 10 height 10
click at [96, 78] on div "Question 20 of 55 [DOMAIN_NAME]: ____ consists of laid down seeps which must be…" at bounding box center [186, 124] width 312 height 128
drag, startPoint x: 96, startPoint y: 78, endPoint x: 313, endPoint y: 158, distance: 231.2
click at [315, 158] on div "office legacy office legacy office session office procedure" at bounding box center [186, 142] width 312 height 92
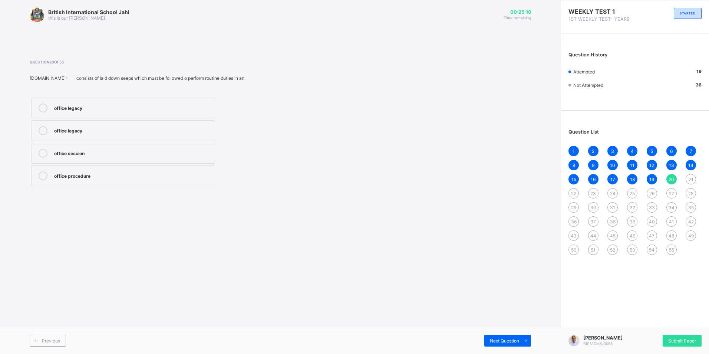
drag, startPoint x: 134, startPoint y: 85, endPoint x: 138, endPoint y: 84, distance: 4.5
click at [136, 85] on div "Question 20 of 55 [DOMAIN_NAME]: ____ consists of laid down seeps which must be…" at bounding box center [186, 124] width 312 height 128
click at [136, 185] on label "office procedure" at bounding box center [124, 175] width 184 height 21
click at [694, 178] on div "21" at bounding box center [691, 179] width 10 height 10
click at [591, 195] on span "23" at bounding box center [593, 194] width 6 height 6
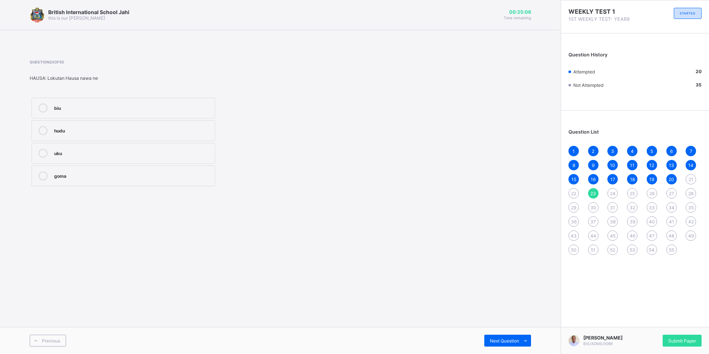
click at [612, 194] on span "24" at bounding box center [613, 194] width 6 height 6
click at [636, 195] on div "25" at bounding box center [632, 193] width 10 height 10
click at [647, 193] on div "26" at bounding box center [652, 193] width 10 height 10
click at [115, 173] on div "Thank you so much" at bounding box center [132, 174] width 157 height 7
click at [666, 190] on div "1 2 3 4 5 6 7 8 9 10 11 12 13 14 15 16 17 18 19 20 21 22 23 24 25 26 27 28 29 3…" at bounding box center [634, 200] width 133 height 109
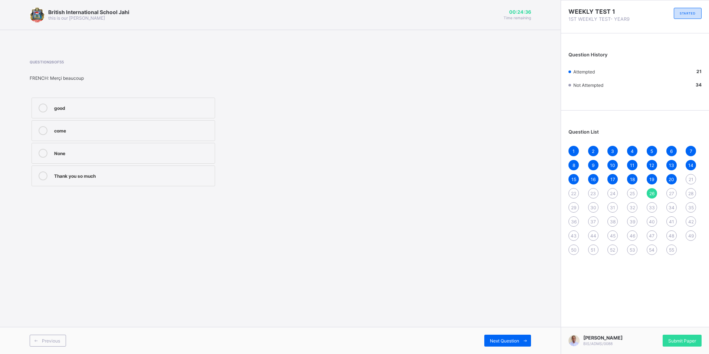
click at [669, 192] on span "27" at bounding box center [671, 194] width 5 height 6
drag, startPoint x: 108, startPoint y: 143, endPoint x: 181, endPoint y: 145, distance: 72.7
click at [108, 143] on label "A part" at bounding box center [124, 153] width 184 height 21
drag, startPoint x: 488, startPoint y: 153, endPoint x: 389, endPoint y: 126, distance: 102.3
click at [389, 126] on div "Question 27 of 55 FRENCH: Qui est là ....... A number Who is it A part A dishes" at bounding box center [280, 124] width 501 height 128
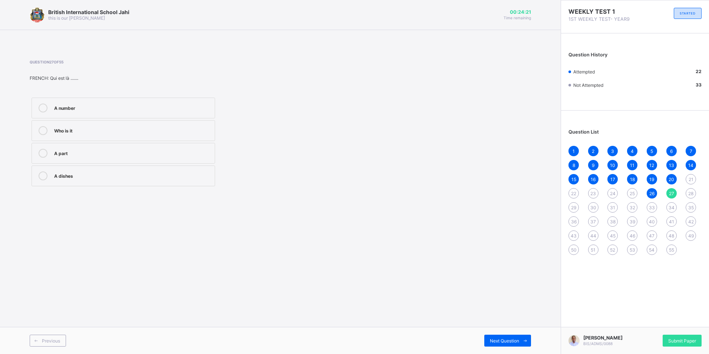
click at [692, 191] on span "28" at bounding box center [690, 194] width 5 height 6
click at [153, 167] on label "Un banquier" at bounding box center [124, 175] width 184 height 21
click at [575, 207] on span "29" at bounding box center [573, 208] width 5 height 6
drag, startPoint x: 122, startPoint y: 179, endPoint x: 200, endPoint y: 167, distance: 79.5
click at [122, 179] on div "A doctor" at bounding box center [132, 175] width 157 height 9
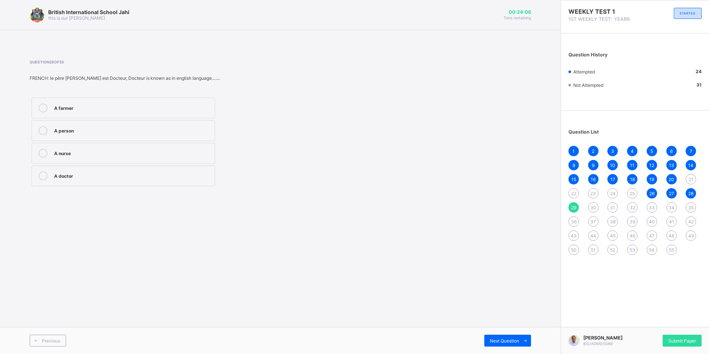
click at [592, 208] on span "30" at bounding box center [593, 208] width 6 height 6
click at [122, 173] on div "Françophone" at bounding box center [132, 174] width 157 height 7
click at [611, 204] on div "31" at bounding box center [612, 207] width 10 height 10
click at [631, 205] on span "32" at bounding box center [633, 208] width 6 height 6
click at [349, 185] on div "Question 32 of 55 MATH: Factorise a(m+1)+b(m+1) (a-m)(b-1) (ab)(m-1) (a+b)(m+1)…" at bounding box center [280, 124] width 501 height 128
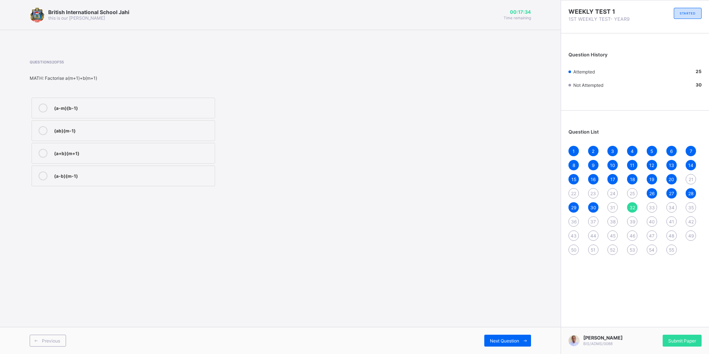
click at [652, 202] on div "33" at bounding box center [652, 207] width 10 height 10
click at [674, 208] on span "34" at bounding box center [672, 208] width 6 height 6
click at [692, 209] on span "35" at bounding box center [691, 208] width 6 height 6
click at [571, 223] on span "36" at bounding box center [574, 222] width 6 height 6
drag, startPoint x: 117, startPoint y: 116, endPoint x: 111, endPoint y: 134, distance: 18.7
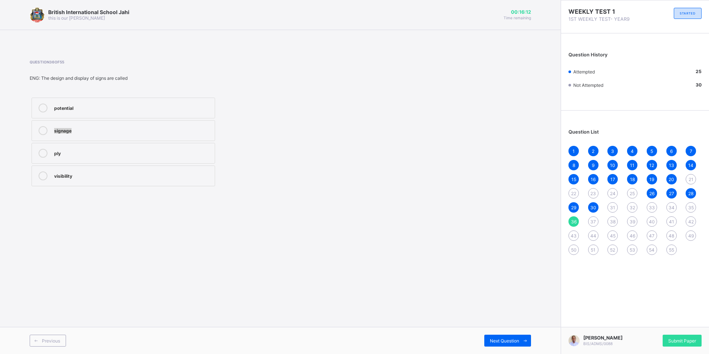
click at [111, 134] on div "potential signage ply visibility" at bounding box center [123, 142] width 187 height 92
drag, startPoint x: 111, startPoint y: 134, endPoint x: 454, endPoint y: 281, distance: 373.8
click at [507, 299] on div "British International School Jahi this is our [PERSON_NAME] 00:16:11 Time remai…" at bounding box center [280, 177] width 561 height 354
click at [114, 132] on div "signage" at bounding box center [132, 129] width 157 height 7
click at [594, 222] on span "37" at bounding box center [593, 222] width 6 height 6
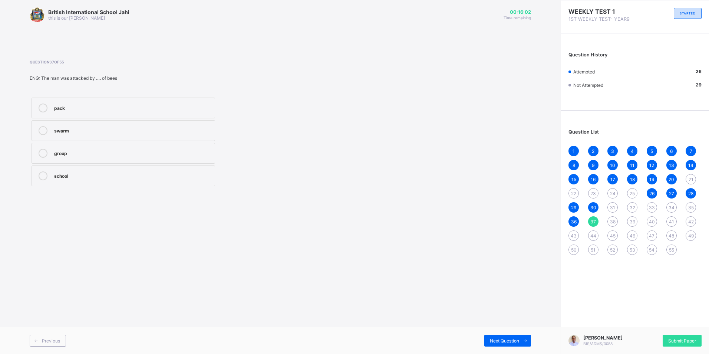
drag, startPoint x: 94, startPoint y: 158, endPoint x: 535, endPoint y: 267, distance: 454.5
click at [99, 157] on label "group" at bounding box center [124, 153] width 184 height 21
click at [613, 223] on span "38" at bounding box center [613, 222] width 6 height 6
click at [88, 154] on div "the" at bounding box center [132, 152] width 157 height 7
click at [142, 170] on label "some" at bounding box center [124, 175] width 184 height 21
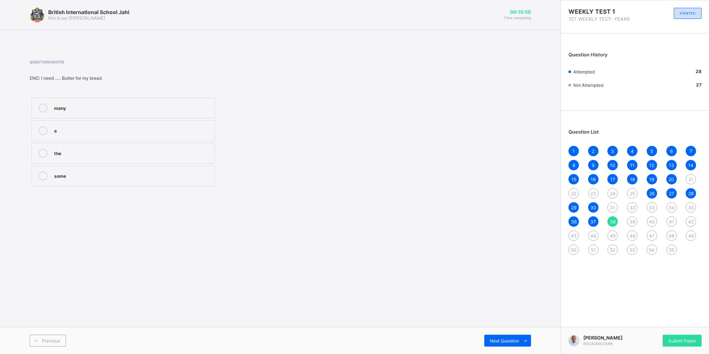
click at [627, 222] on div "39" at bounding box center [632, 221] width 10 height 10
click at [649, 221] on span "40" at bounding box center [652, 222] width 6 height 6
click at [110, 108] on div "weak" at bounding box center [132, 106] width 157 height 7
click at [634, 223] on span "39" at bounding box center [633, 222] width 6 height 6
click at [152, 103] on label "quay" at bounding box center [124, 108] width 184 height 21
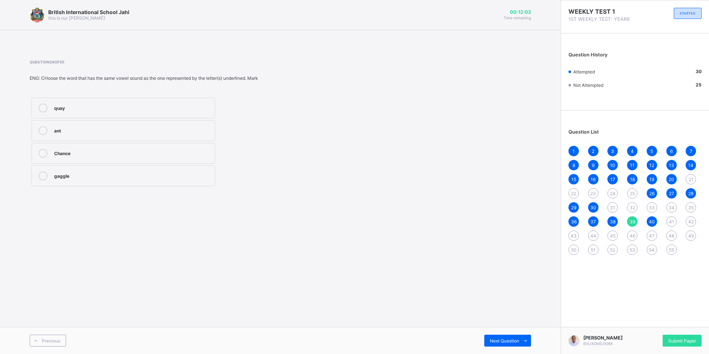
click at [141, 146] on label "Chance" at bounding box center [124, 153] width 184 height 21
click at [133, 135] on label "ant" at bounding box center [124, 130] width 184 height 21
click at [61, 111] on div "quay" at bounding box center [132, 107] width 157 height 9
click at [670, 223] on span "41" at bounding box center [671, 222] width 5 height 6
click at [100, 106] on div "Lasa Fiver" at bounding box center [132, 106] width 157 height 7
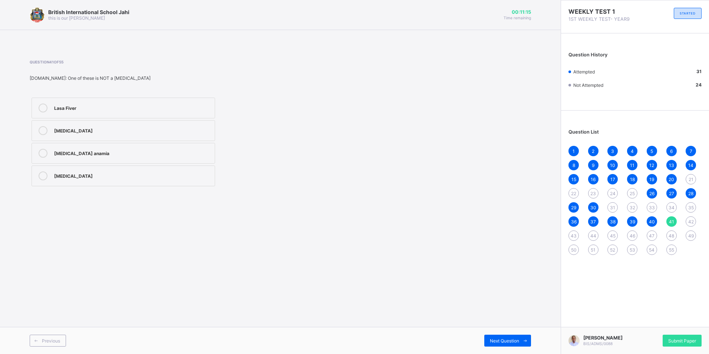
click at [691, 219] on span "42" at bounding box center [691, 222] width 6 height 6
drag, startPoint x: 175, startPoint y: 170, endPoint x: 182, endPoint y: 170, distance: 7.0
click at [175, 170] on label "2:2" at bounding box center [124, 175] width 184 height 21
click at [572, 233] on span "43" at bounding box center [574, 236] width 6 height 6
click at [296, 174] on div "Recessive traits All Dominant traits [MEDICAL_DATA] traits" at bounding box center [186, 142] width 312 height 92
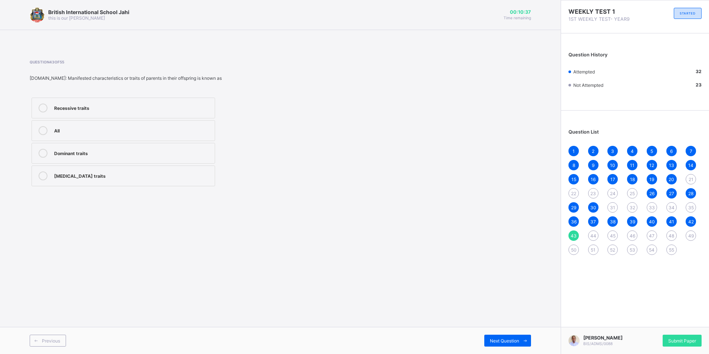
drag, startPoint x: 155, startPoint y: 152, endPoint x: 183, endPoint y: 147, distance: 28.3
click at [155, 152] on div "Dominant traits" at bounding box center [132, 152] width 157 height 7
click at [591, 234] on span "44" at bounding box center [593, 236] width 6 height 6
click at [145, 109] on div "Genetics" at bounding box center [132, 106] width 157 height 7
click at [609, 235] on div "45" at bounding box center [612, 235] width 10 height 10
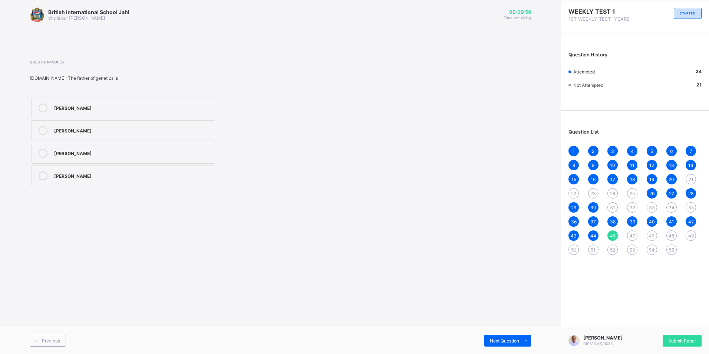
click at [155, 138] on label "[PERSON_NAME]" at bounding box center [124, 130] width 184 height 21
click at [628, 232] on div "1 2 3 4 5 6 7 8 9 10 11 12 13 14 15 16 17 18 19 20 21 22 23 24 25 26 27 28 29 3…" at bounding box center [634, 200] width 133 height 109
click at [630, 236] on span "46" at bounding box center [633, 236] width 6 height 6
click at [650, 234] on span "47" at bounding box center [652, 236] width 6 height 6
click at [614, 235] on span "45" at bounding box center [613, 236] width 6 height 6
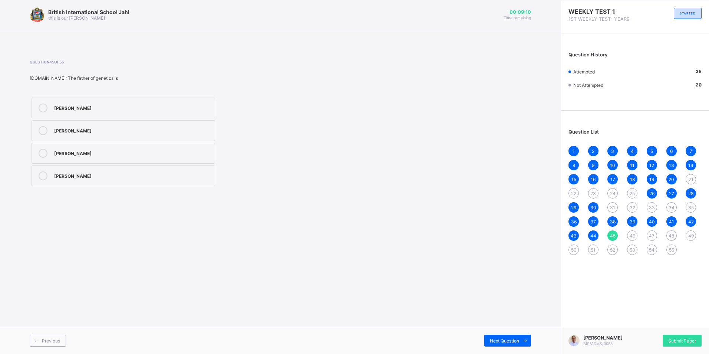
click at [628, 233] on div "1 2 3 4 5 6 7 8 9 10 11 12 13 14 15 16 17 18 19 20 21 22 23 24 25 26 27 28 29 3…" at bounding box center [634, 200] width 133 height 109
click at [632, 234] on span "46" at bounding box center [633, 236] width 6 height 6
click at [73, 156] on div "1935" at bounding box center [132, 153] width 157 height 9
click at [657, 237] on div "1 2 3 4 5 6 7 8 9 10 11 12 13 14 15 16 17 18 19 20 21 22 23 24 25 26 27 28 29 3…" at bounding box center [634, 200] width 133 height 109
click at [651, 235] on span "47" at bounding box center [652, 236] width 6 height 6
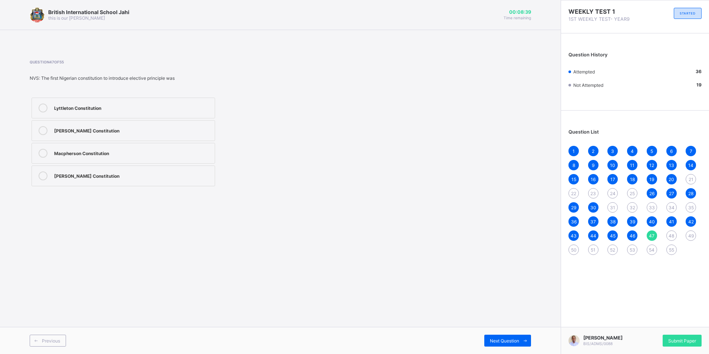
click at [95, 174] on div "[PERSON_NAME] Constitution" at bounding box center [132, 174] width 157 height 7
click at [672, 234] on span "48" at bounding box center [672, 236] width 6 height 6
drag, startPoint x: 91, startPoint y: 114, endPoint x: 86, endPoint y: 112, distance: 5.5
click at [86, 112] on label "Justice" at bounding box center [124, 108] width 184 height 21
click at [95, 126] on label "Abuse of power" at bounding box center [124, 130] width 184 height 21
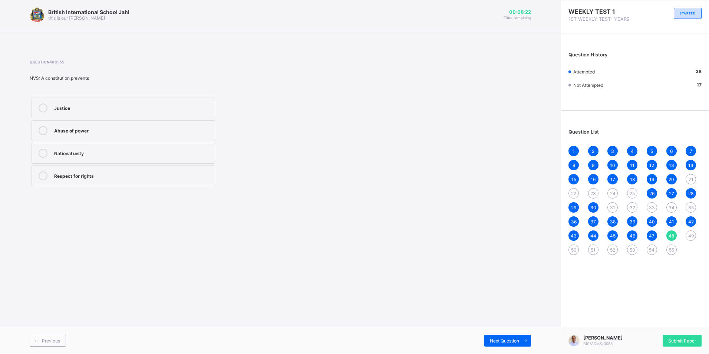
click at [688, 237] on span "49" at bounding box center [691, 236] width 6 height 6
click at [108, 154] on div "Promotes dictatorship" at bounding box center [132, 152] width 157 height 7
click at [109, 178] on div "Weakens law and order" at bounding box center [132, 174] width 157 height 7
click at [82, 110] on div "Protects rights of citizens" at bounding box center [132, 106] width 157 height 7
click at [574, 253] on div "50" at bounding box center [573, 249] width 10 height 10
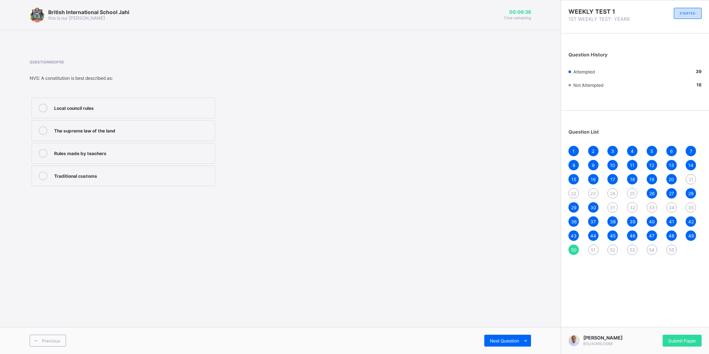
click at [138, 128] on div "The supreme law of the land" at bounding box center [132, 129] width 157 height 7
click at [593, 250] on span "51" at bounding box center [593, 250] width 5 height 6
click at [98, 106] on div "Air seasoning" at bounding box center [132, 106] width 157 height 7
click at [100, 151] on div "Preservative treatment" at bounding box center [132, 152] width 157 height 7
click at [613, 251] on span "52" at bounding box center [612, 250] width 5 height 6
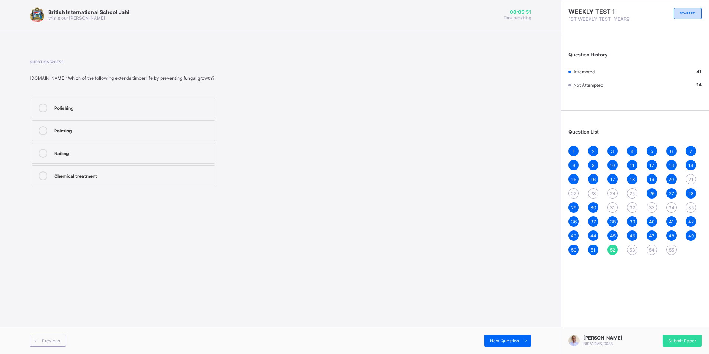
drag, startPoint x: 169, startPoint y: 186, endPoint x: 171, endPoint y: 180, distance: 6.6
click at [171, 180] on div "Polishing Painting Nailing Chemical treatment" at bounding box center [123, 142] width 187 height 92
click at [629, 250] on div "53" at bounding box center [632, 249] width 10 height 10
click at [105, 129] on div "By reducing moisture content that causes decay" at bounding box center [132, 129] width 157 height 7
drag, startPoint x: 105, startPoint y: 129, endPoint x: 183, endPoint y: 137, distance: 79.0
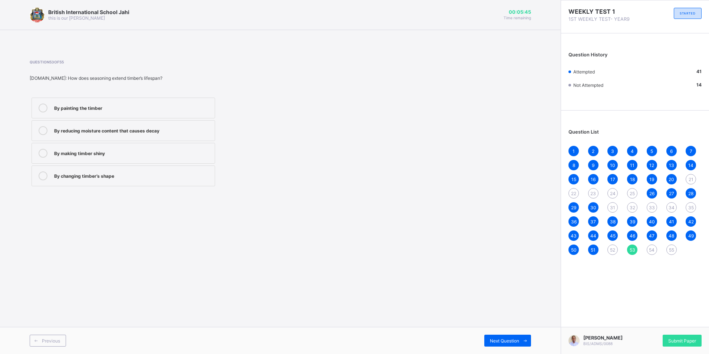
click at [183, 137] on label "By reducing moisture content that causes decay" at bounding box center [124, 130] width 184 height 21
click at [611, 254] on div "52" at bounding box center [612, 249] width 10 height 10
click at [171, 185] on label "Chemical treatment" at bounding box center [124, 175] width 184 height 21
click at [653, 253] on div "54" at bounding box center [652, 249] width 10 height 10
click at [96, 87] on div "Question 54 of 55 [DOMAIN_NAME]: Why is preservative oil applied to timber? To …" at bounding box center [186, 124] width 312 height 128
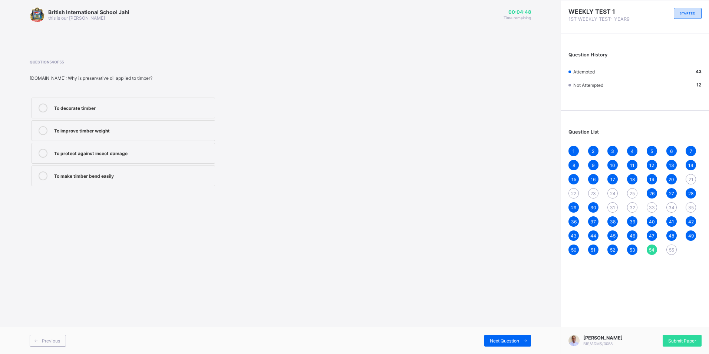
click at [81, 138] on label "To improve timber weight" at bounding box center [124, 130] width 184 height 21
click at [88, 155] on div "To protect against insect damage" at bounding box center [132, 152] width 157 height 7
click at [673, 248] on span "55" at bounding box center [671, 250] width 5 height 6
click at [146, 178] on div "Burning timber ends" at bounding box center [132, 174] width 157 height 7
click at [610, 204] on div "31" at bounding box center [612, 207] width 10 height 10
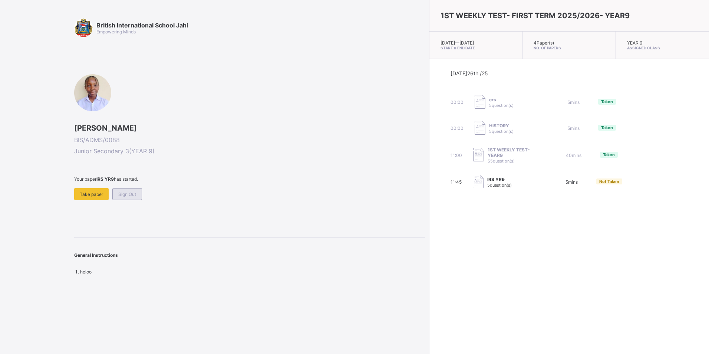
click at [129, 195] on span "Sign Out" at bounding box center [127, 194] width 18 height 6
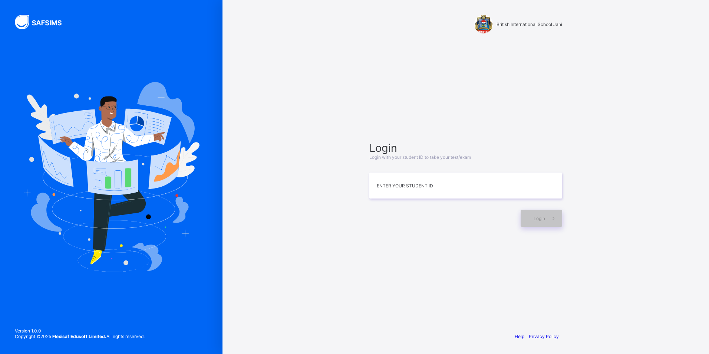
click at [350, 353] on html "British International School Jahi Login Login with your student ID to take your…" at bounding box center [354, 177] width 709 height 354
